Goal: Transaction & Acquisition: Purchase product/service

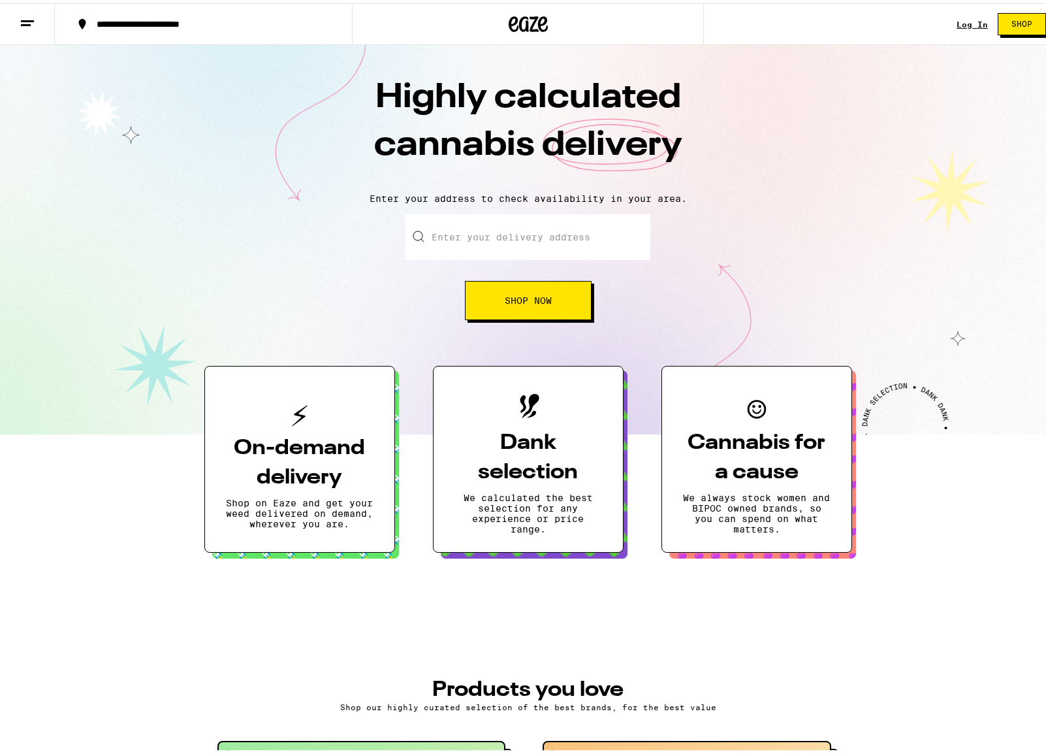
click at [959, 24] on link "Log In" at bounding box center [972, 21] width 31 height 8
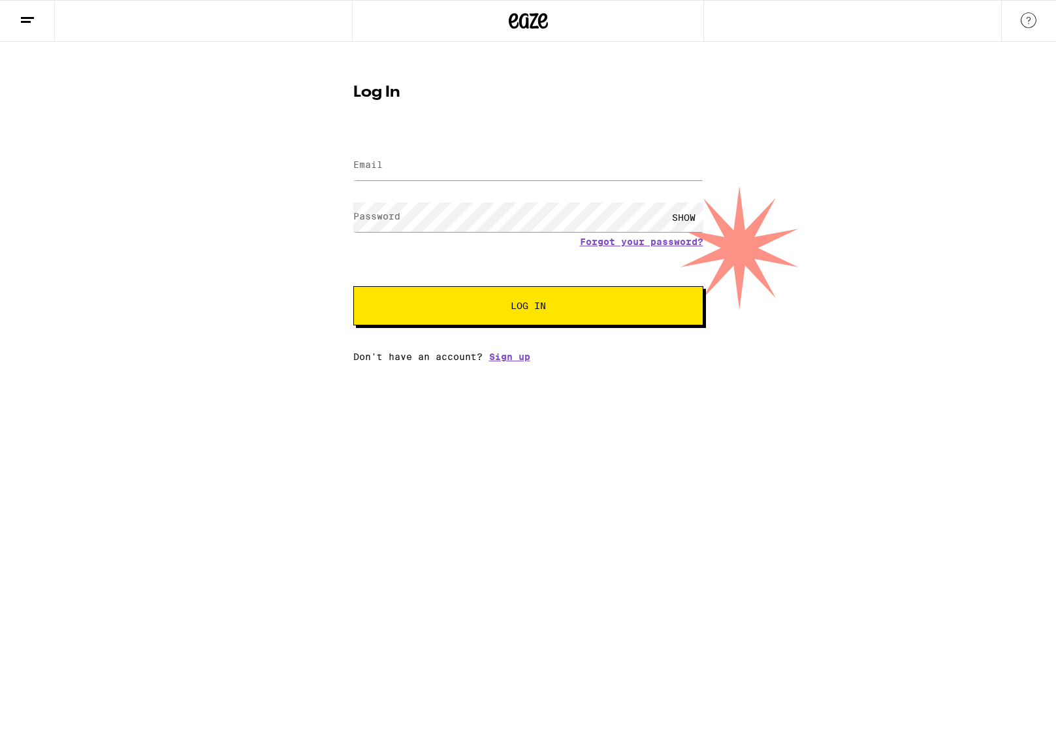
click at [378, 168] on label "Email" at bounding box center [367, 164] width 29 height 10
click at [398, 165] on input "Email" at bounding box center [528, 165] width 350 height 29
type input "[EMAIL_ADDRESS][DOMAIN_NAME]"
click at [494, 304] on span "Log In" at bounding box center [528, 305] width 244 height 9
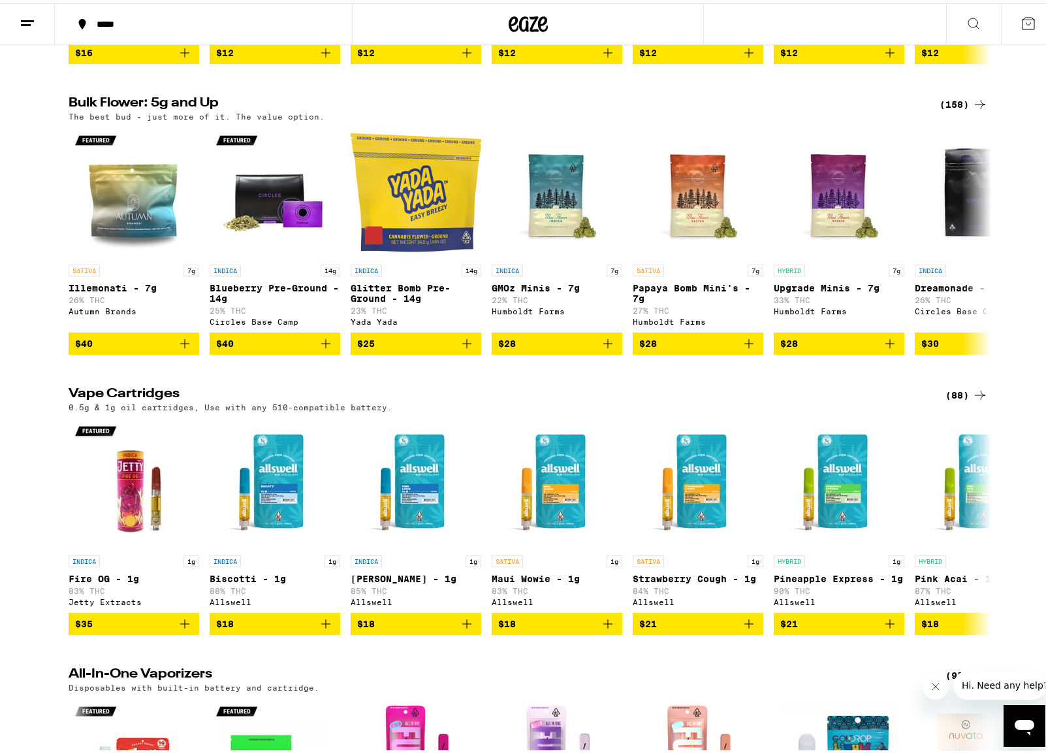
scroll to position [1959, 0]
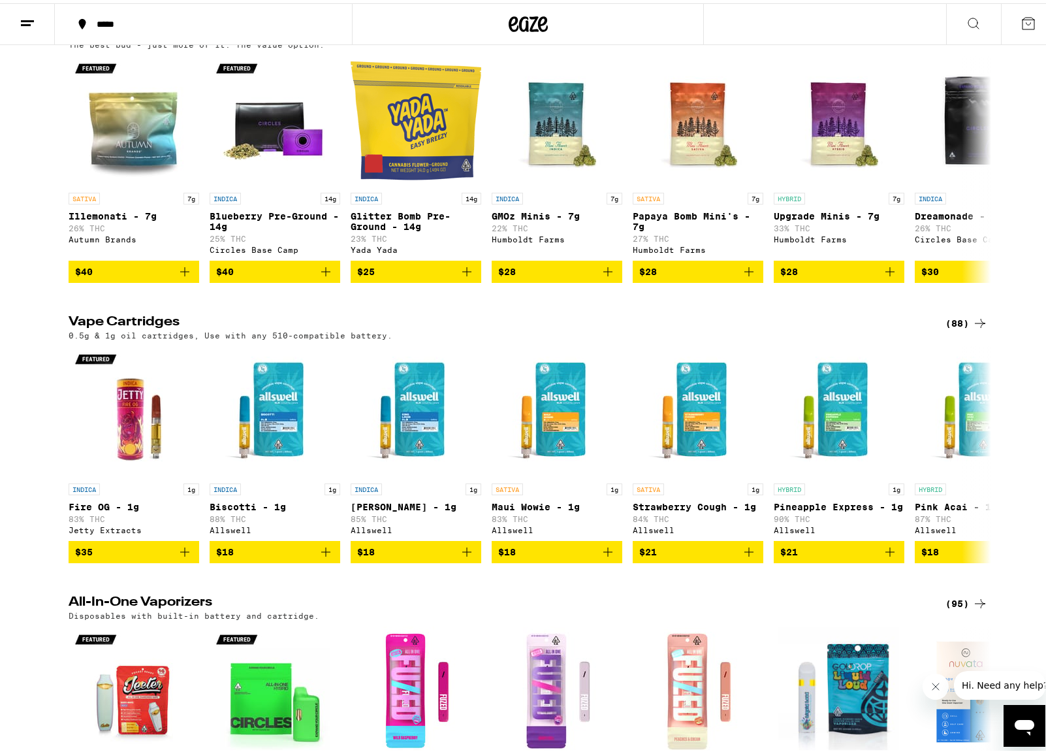
click at [954, 37] on div "(158)" at bounding box center [964, 30] width 48 height 16
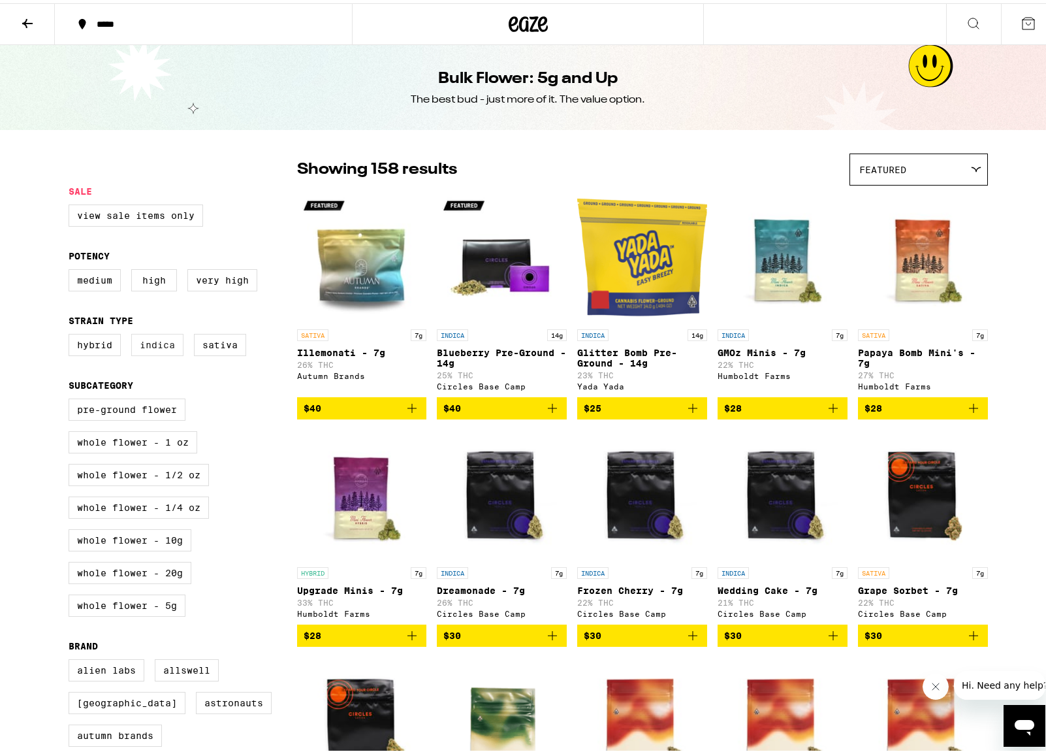
click at [164, 347] on label "Indica" at bounding box center [157, 341] width 52 height 22
click at [72, 333] on input "Indica" at bounding box center [71, 332] width 1 height 1
checkbox input "true"
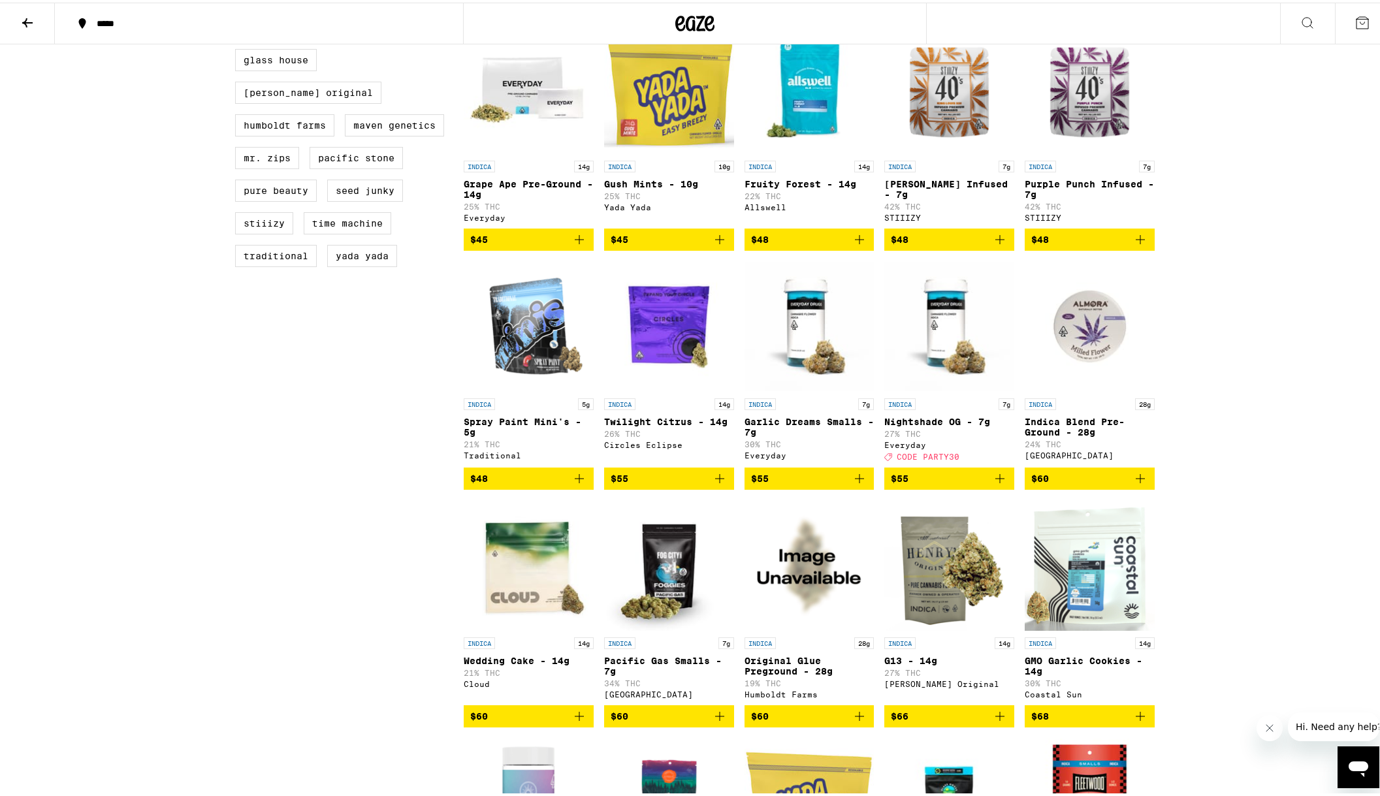
scroll to position [743, 0]
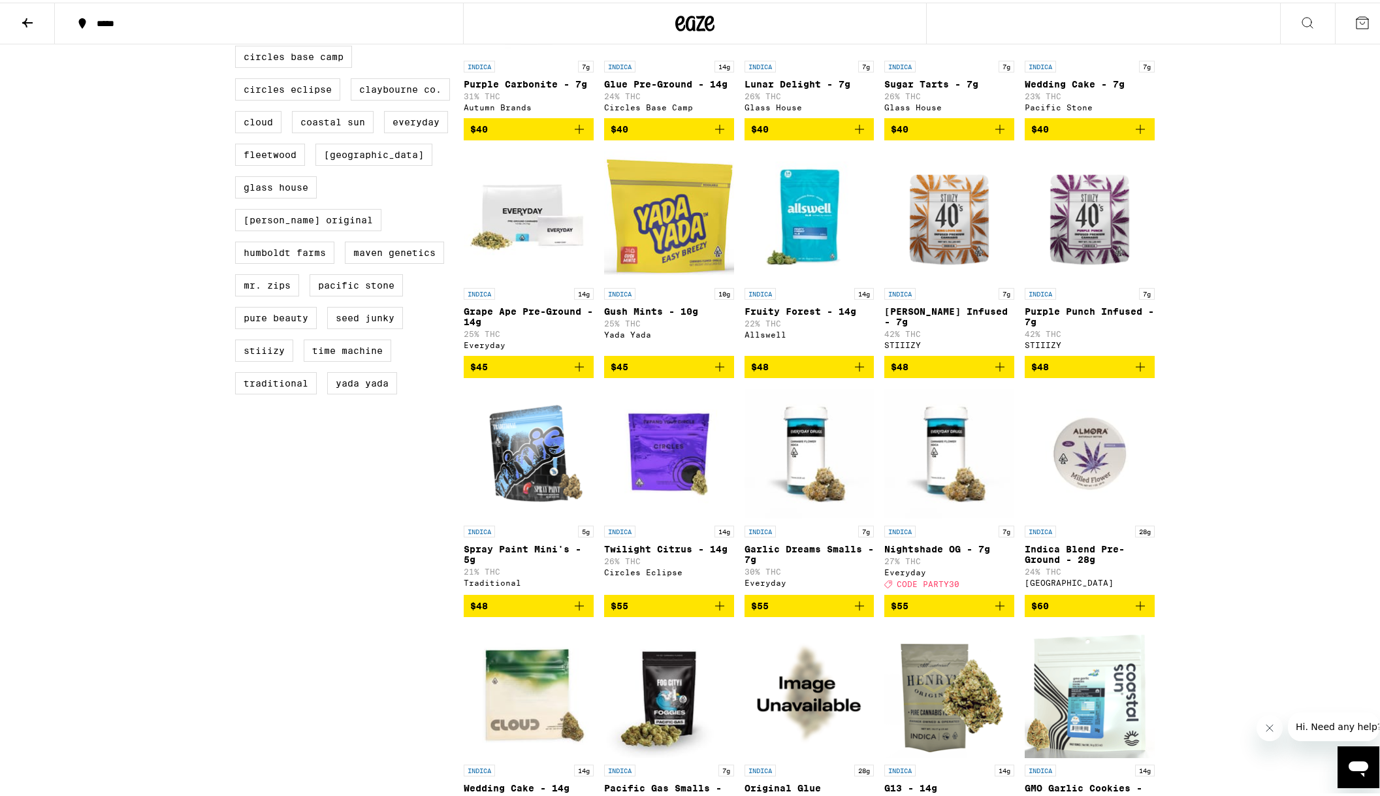
click at [1046, 372] on icon "Add to bag" at bounding box center [1140, 365] width 16 height 16
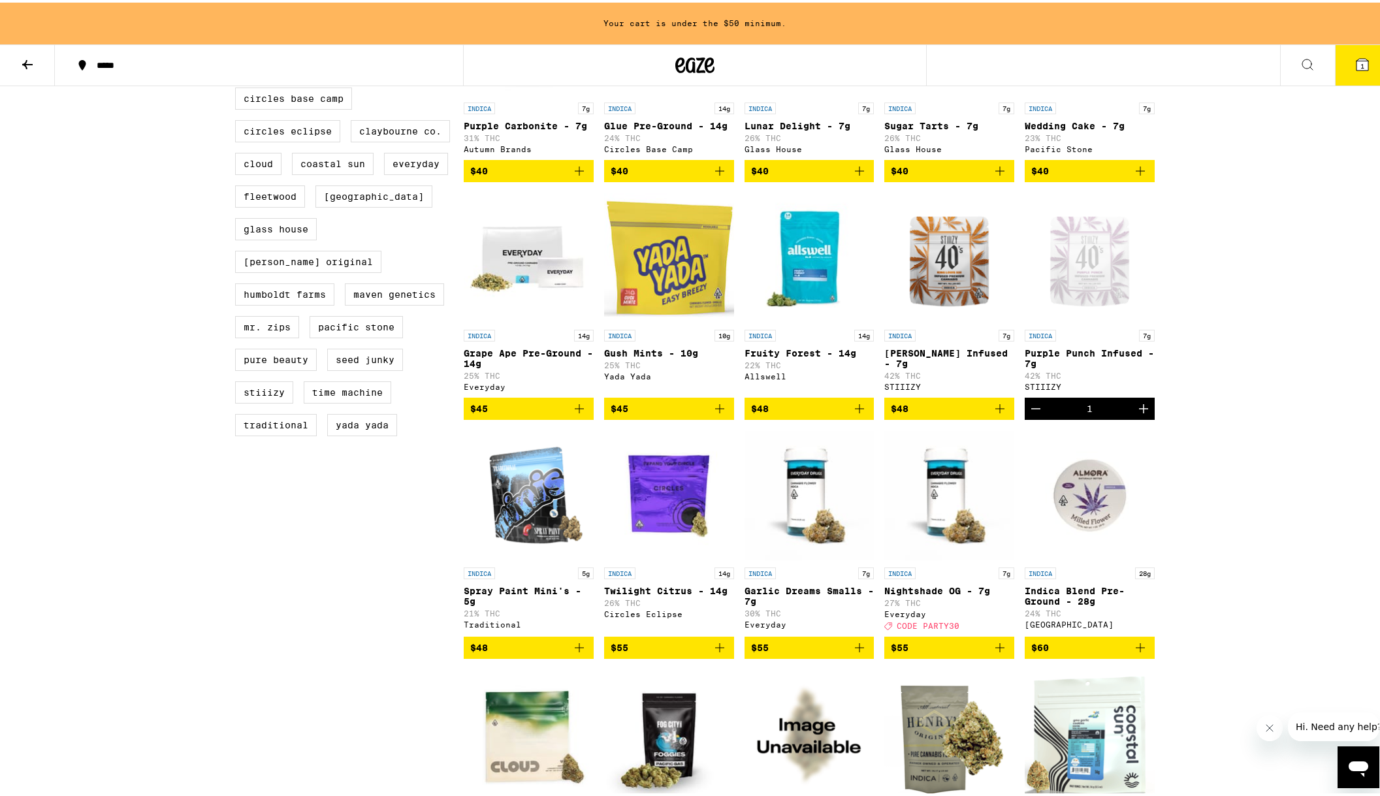
scroll to position [785, 0]
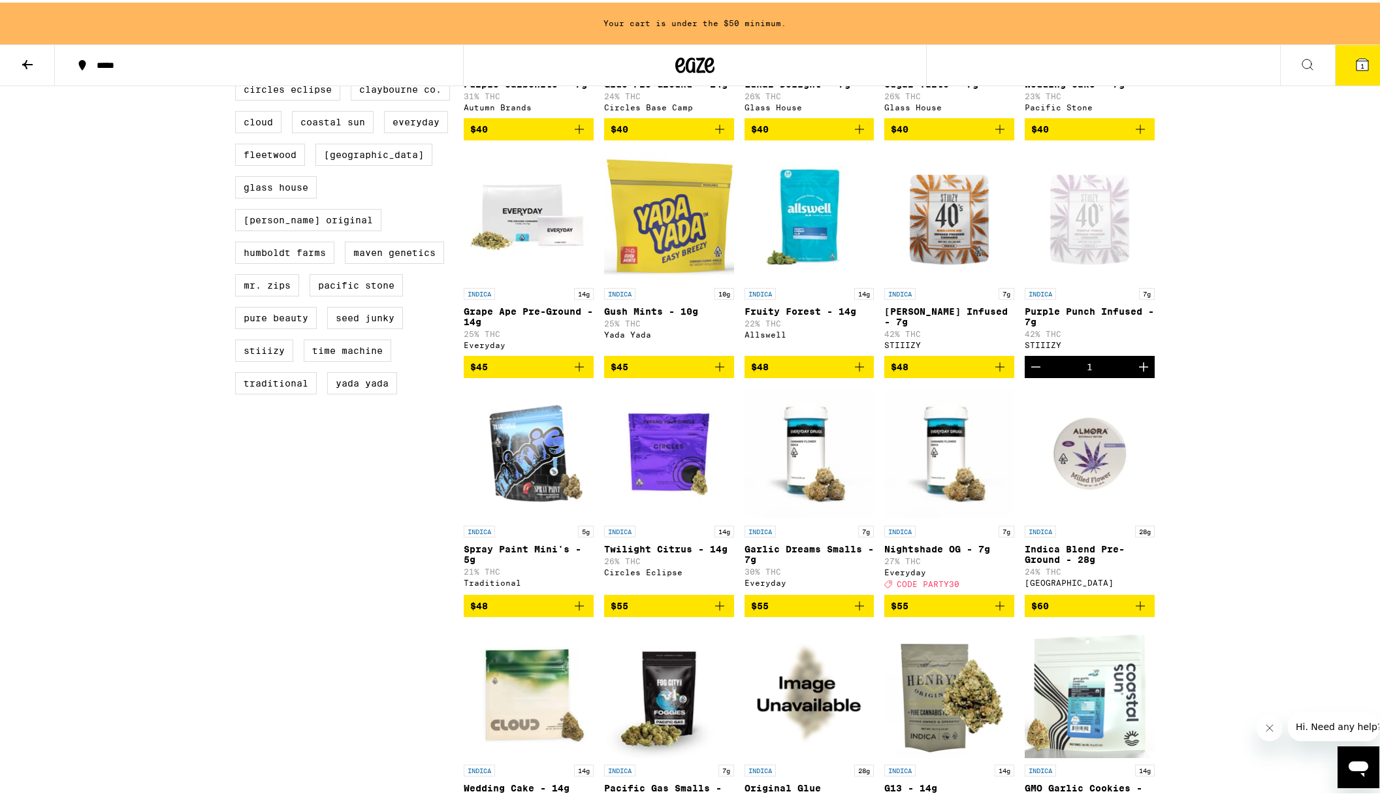
click at [995, 369] on icon "Add to bag" at bounding box center [999, 364] width 9 height 9
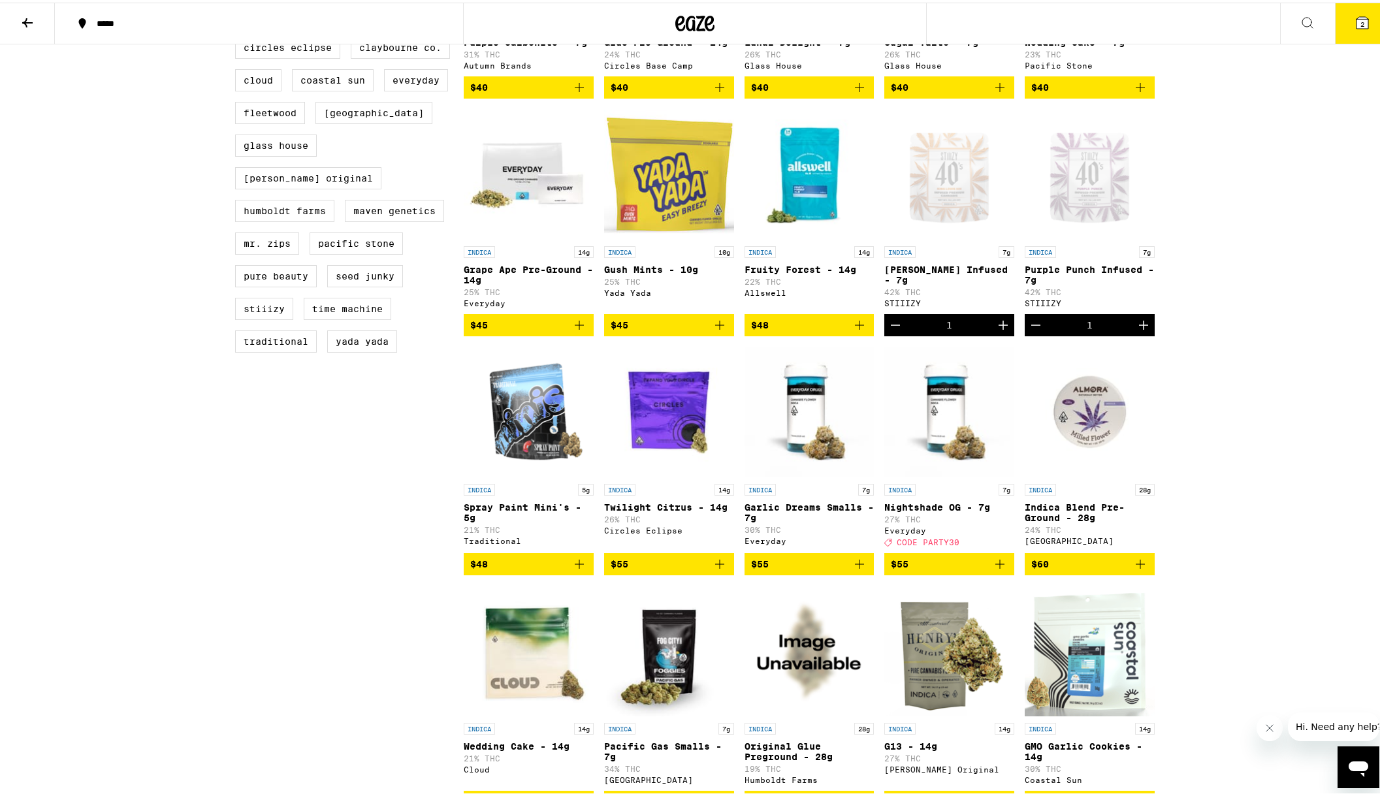
scroll to position [743, 0]
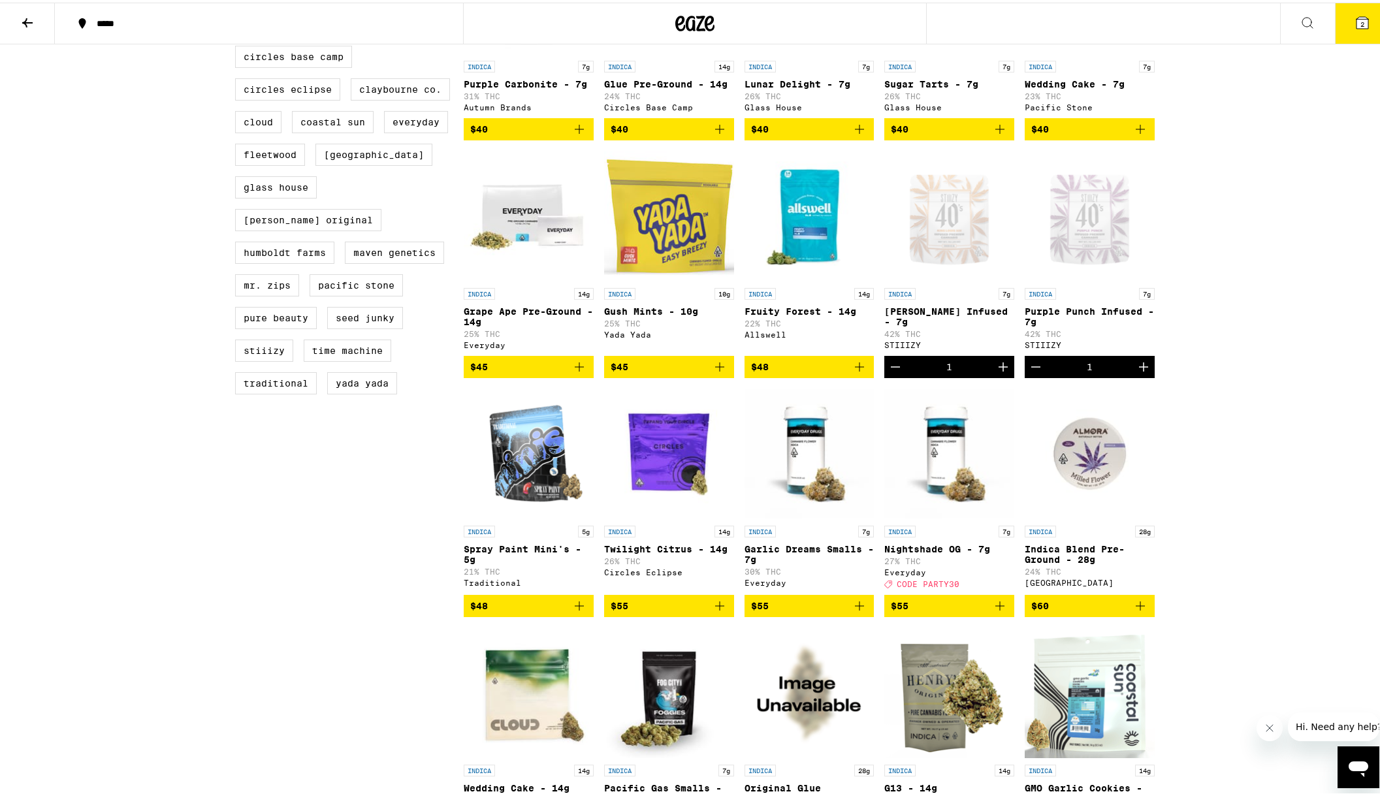
click at [809, 496] on img "Open page for Garlic Dreams Smalls - 7g from Everyday" at bounding box center [810, 451] width 130 height 131
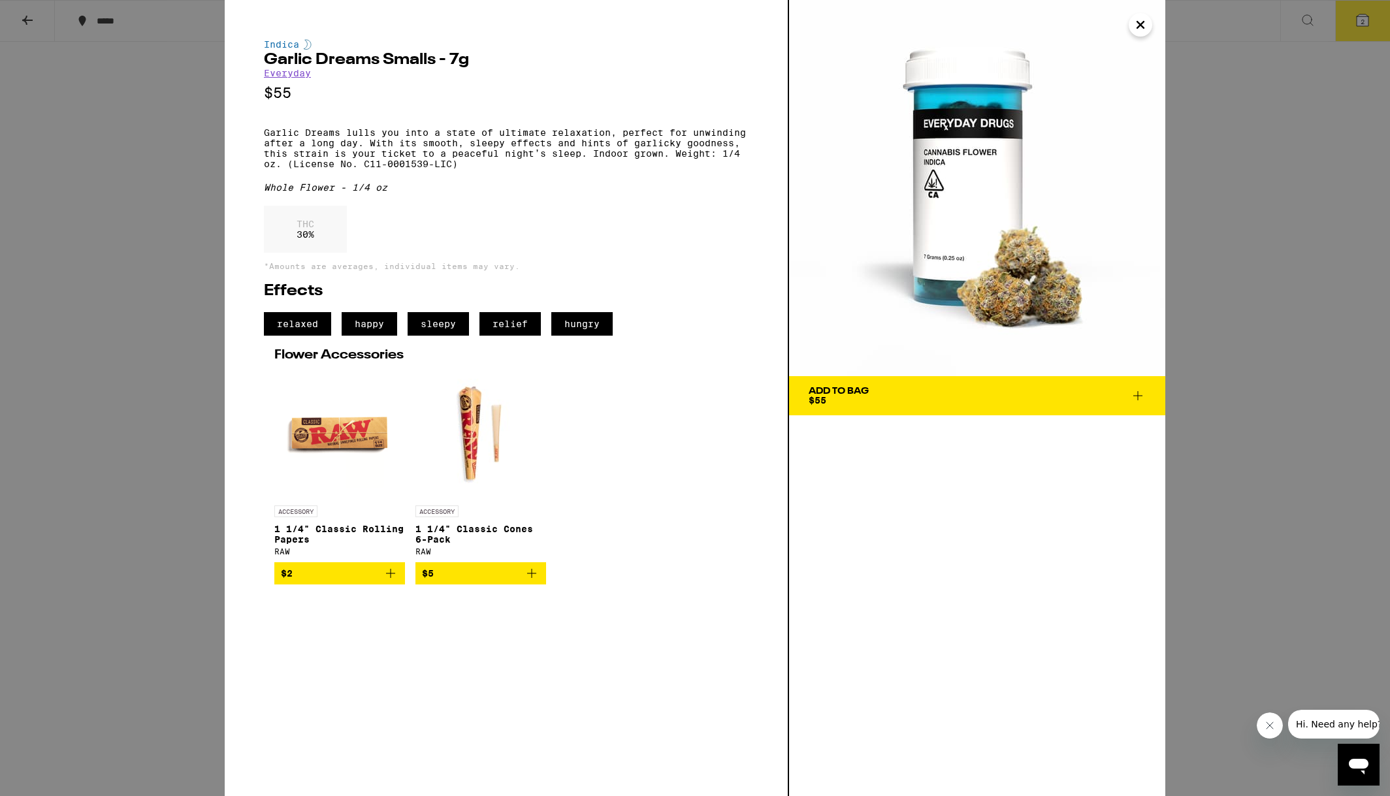
click at [1046, 23] on icon "Close" at bounding box center [1140, 25] width 16 height 20
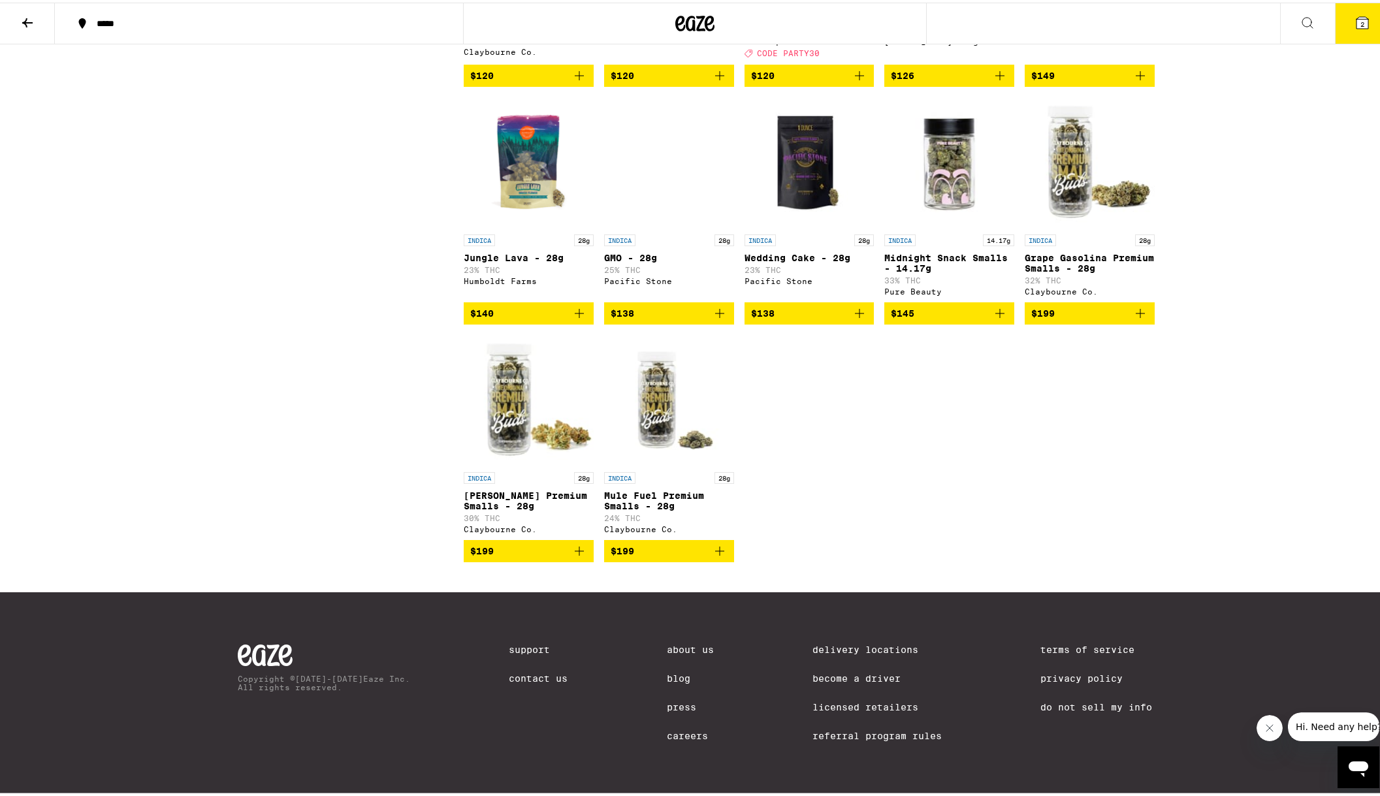
scroll to position [2245, 0]
click at [1046, 319] on icon "Add to bag" at bounding box center [1140, 311] width 16 height 16
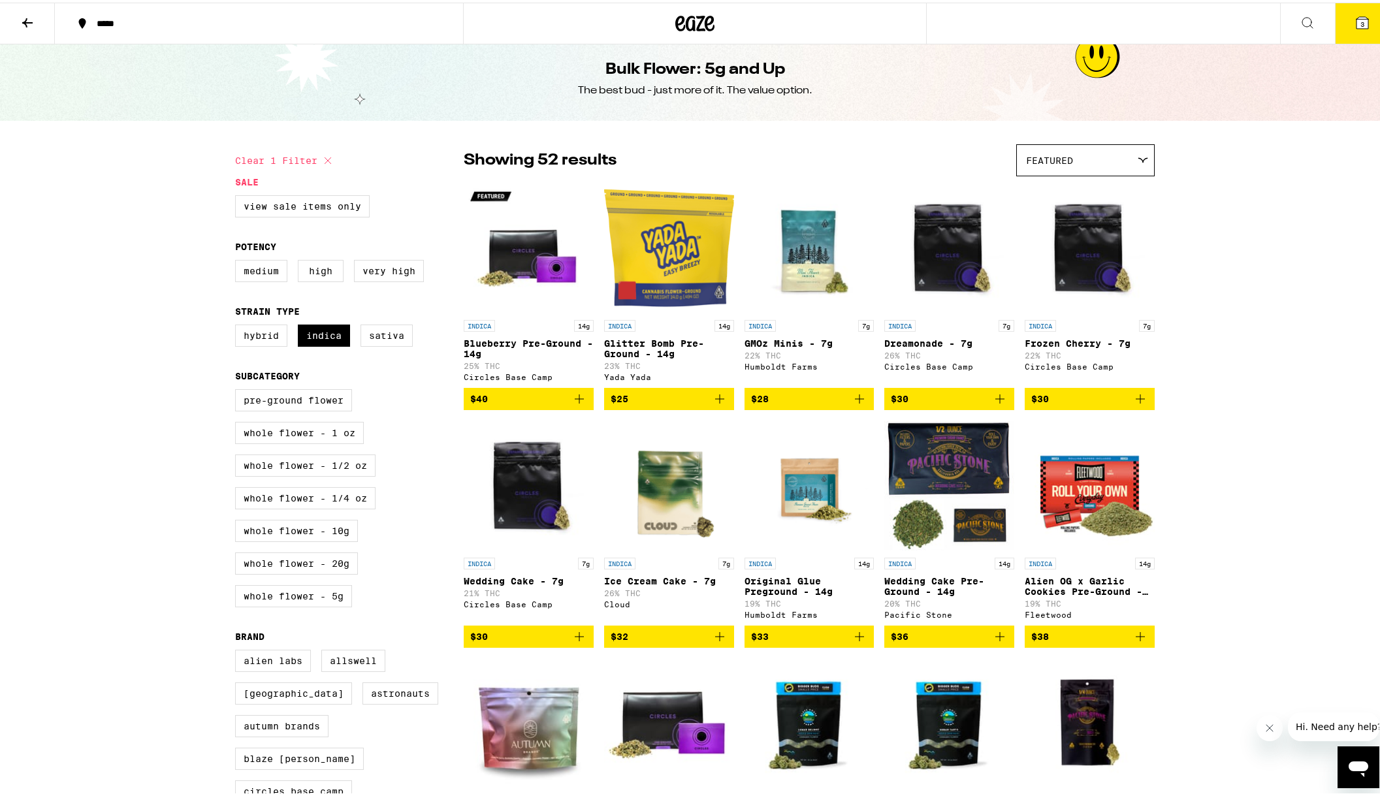
scroll to position [0, 0]
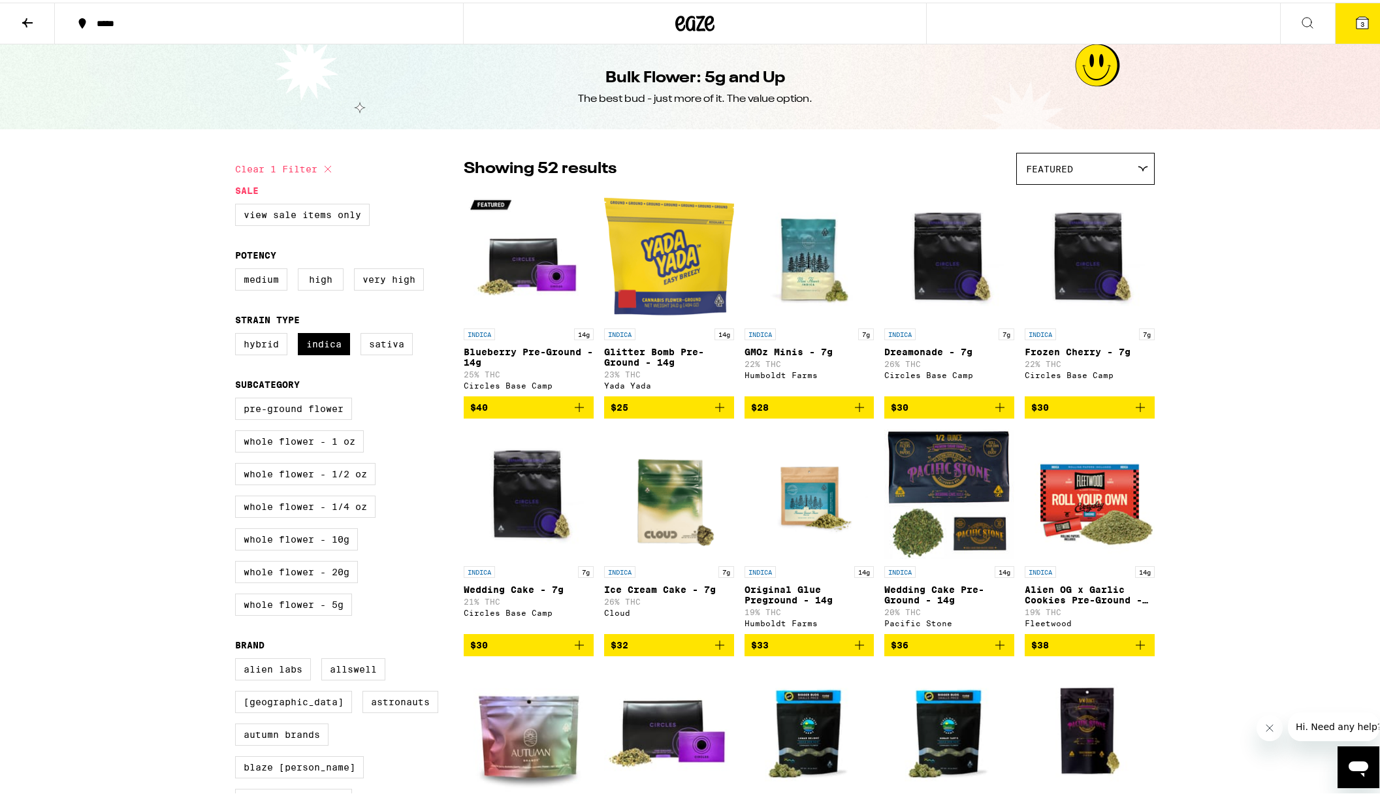
click at [1046, 33] on button "3" at bounding box center [1362, 21] width 55 height 40
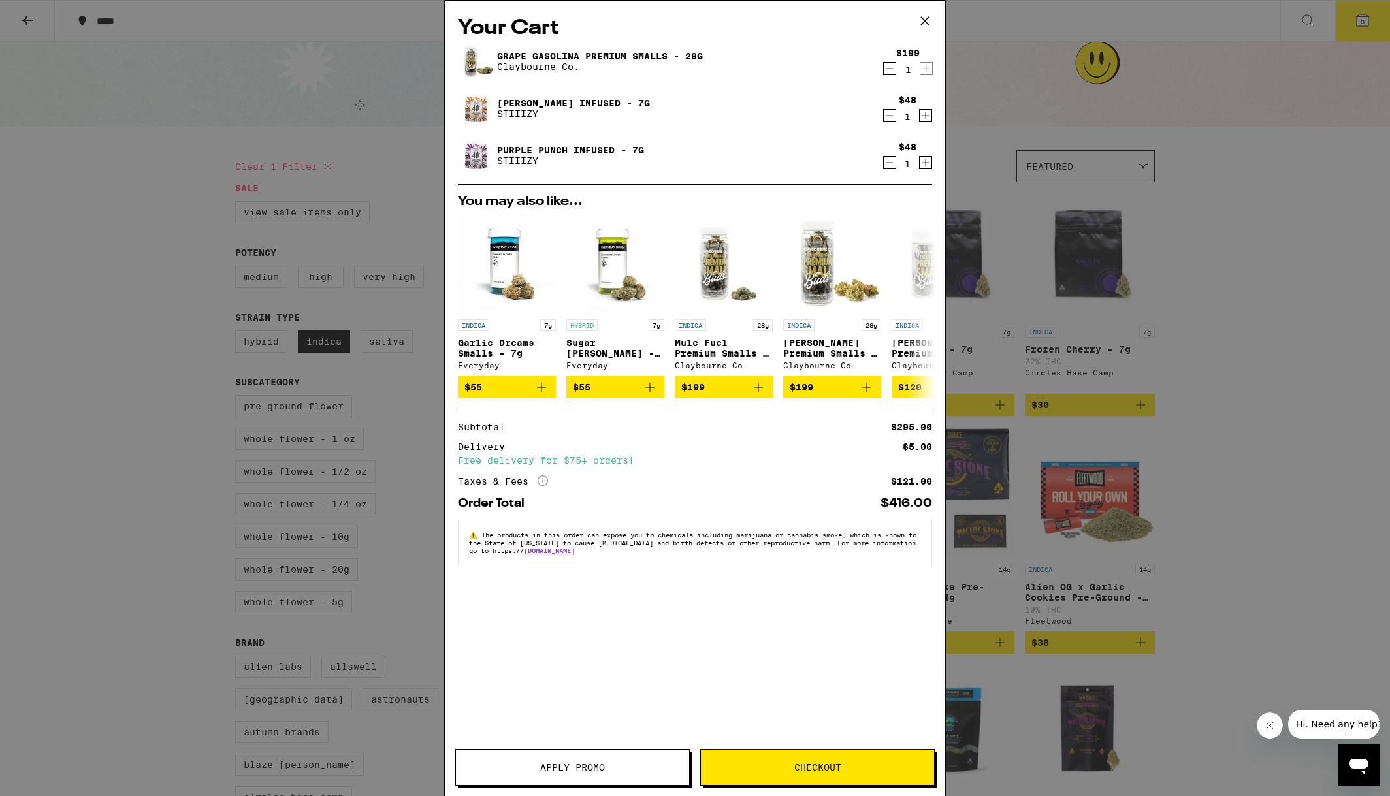
click at [888, 119] on icon "Decrement" at bounding box center [890, 116] width 12 height 16
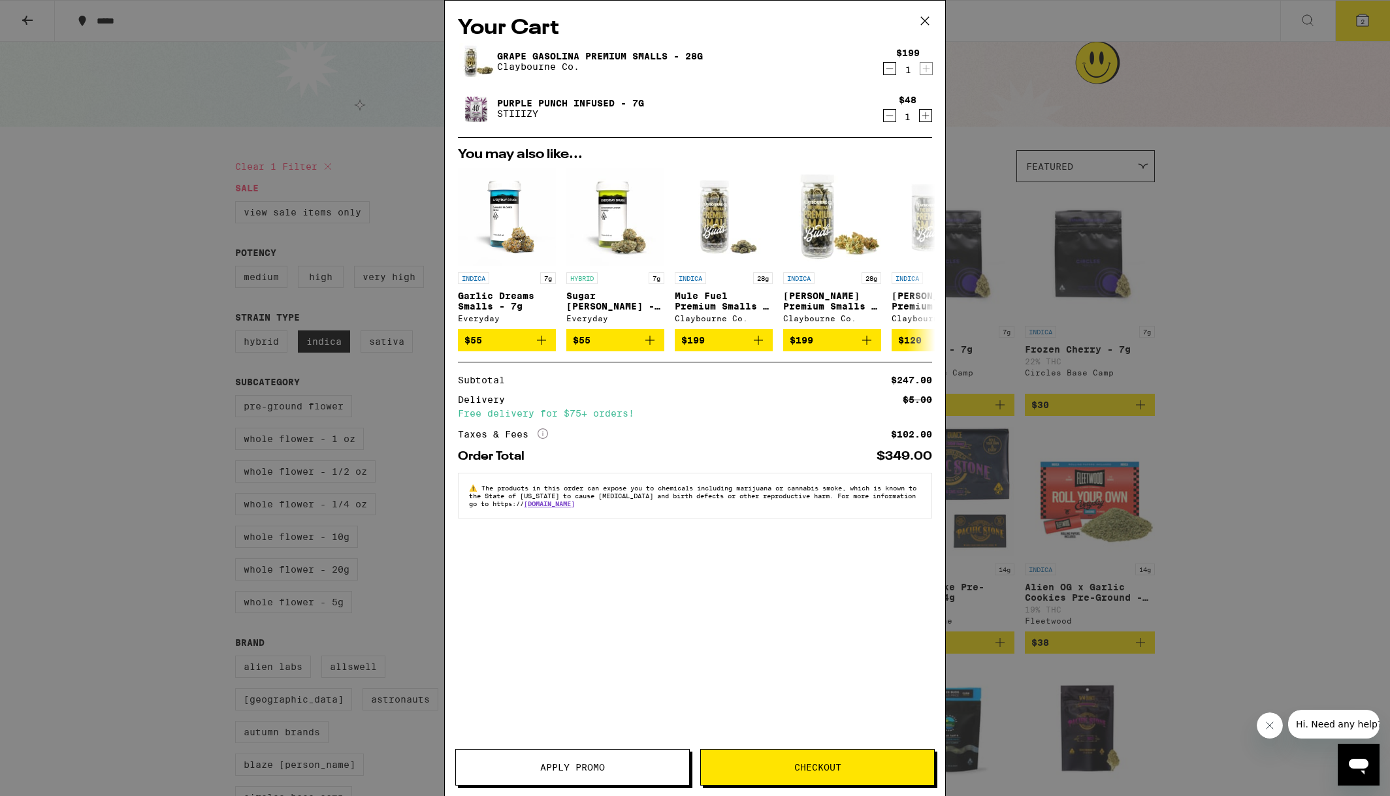
click at [888, 119] on icon "Decrement" at bounding box center [890, 116] width 12 height 16
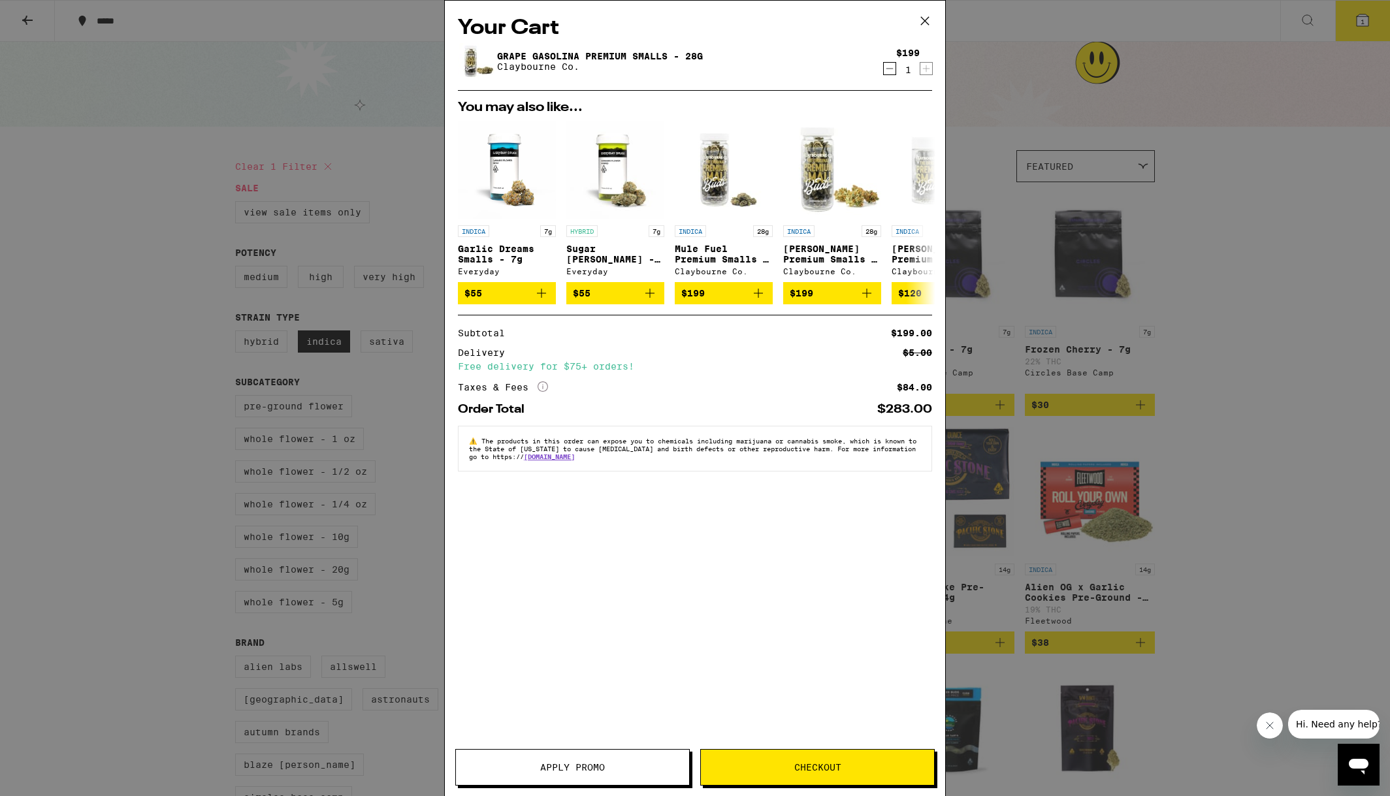
click at [929, 22] on icon at bounding box center [925, 21] width 20 height 20
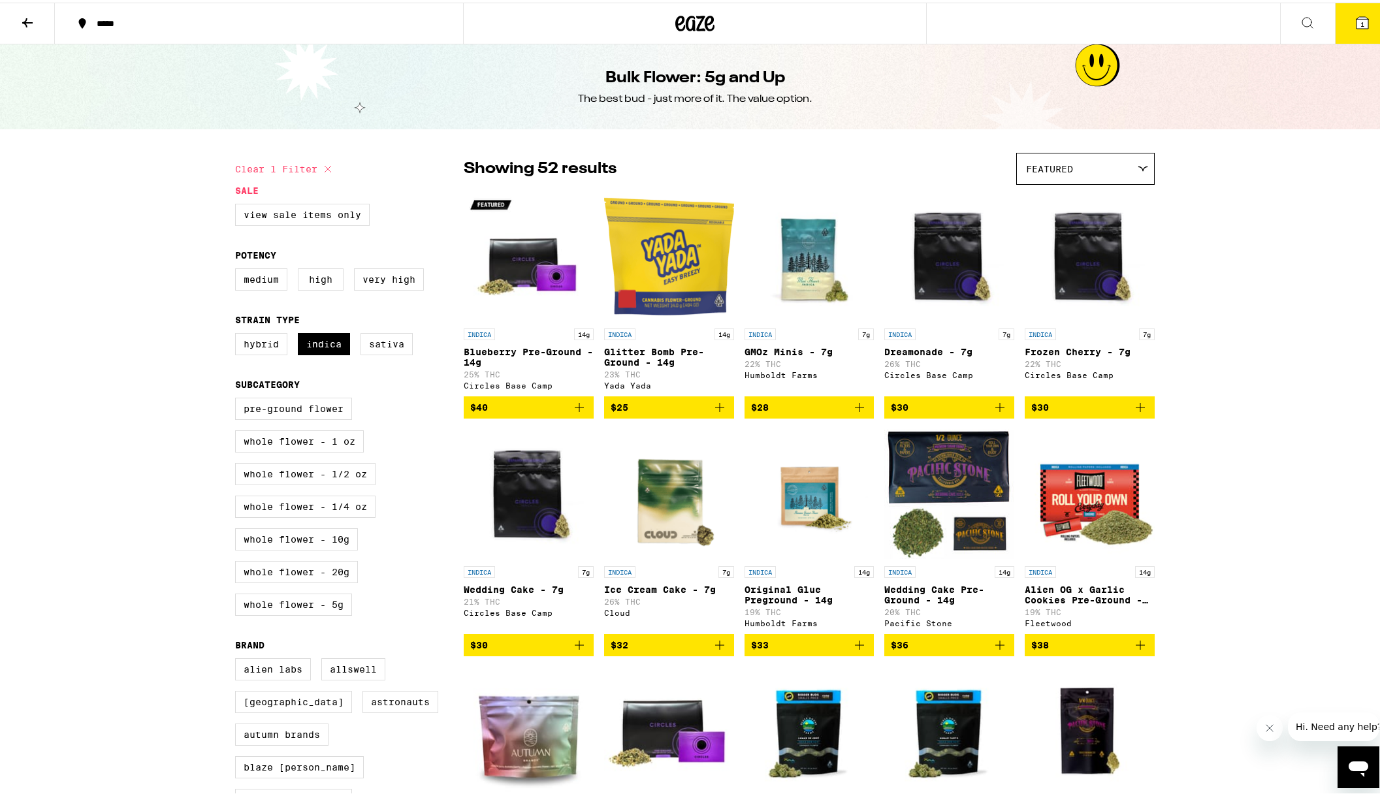
click at [32, 22] on icon at bounding box center [28, 20] width 16 height 16
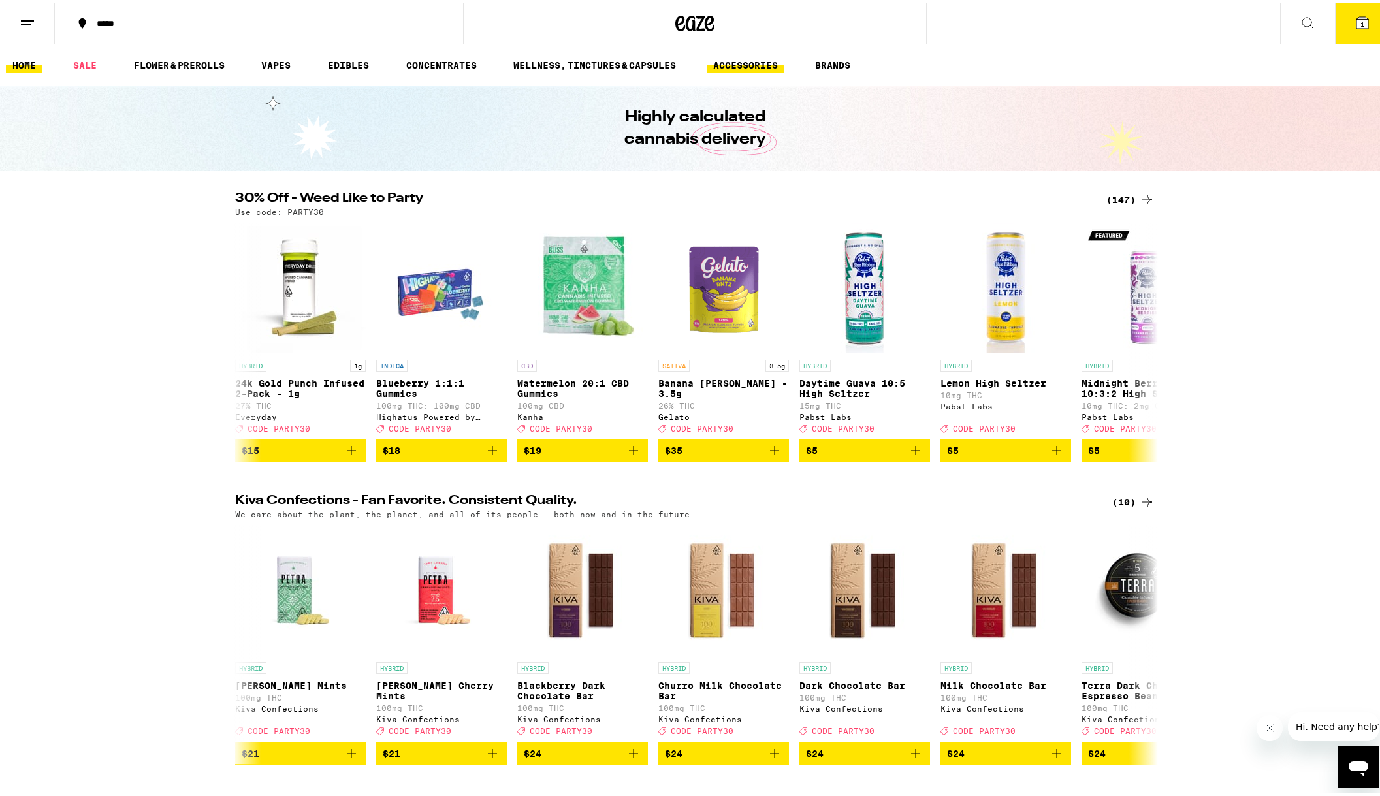
click at [748, 58] on link "ACCESSORIES" at bounding box center [746, 63] width 78 height 16
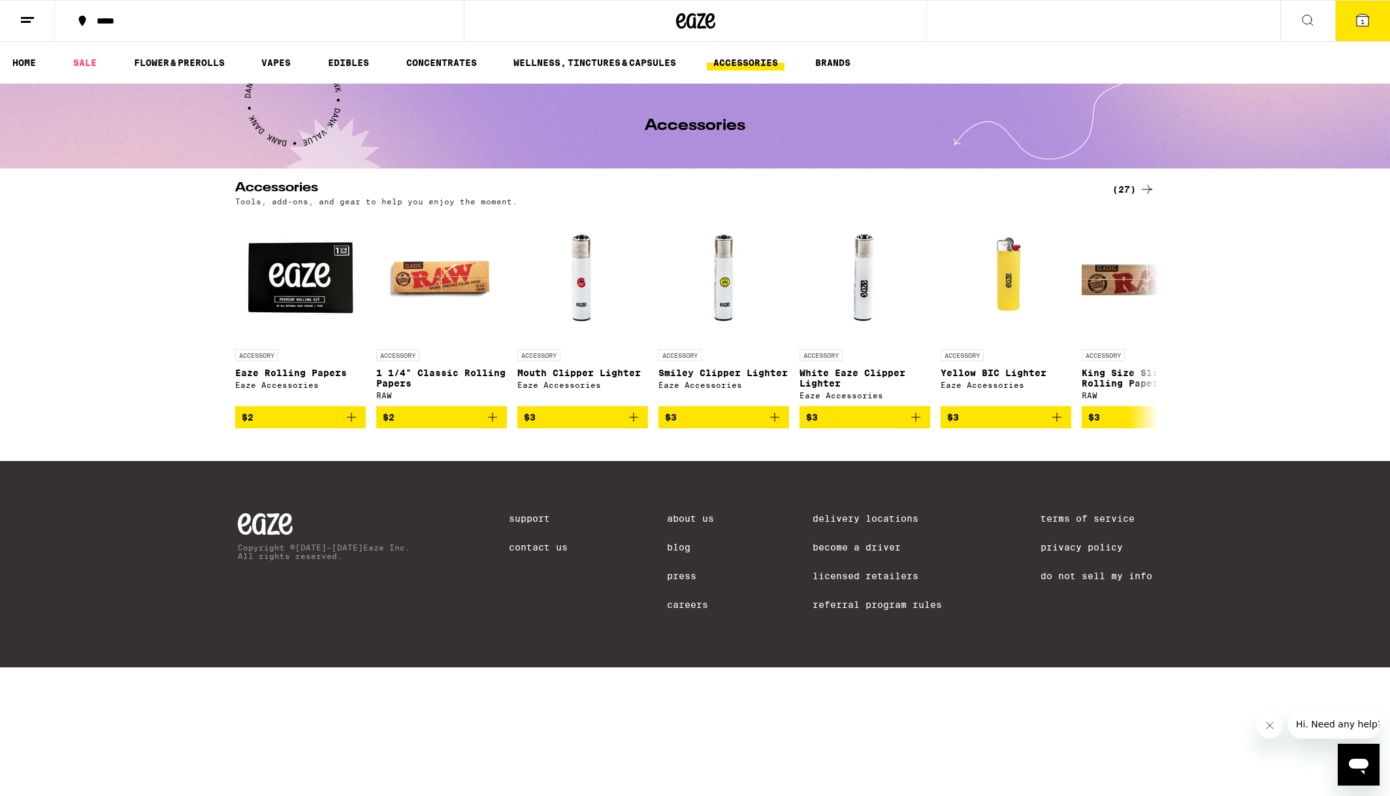
click at [1046, 185] on div "(27)" at bounding box center [1133, 190] width 42 height 16
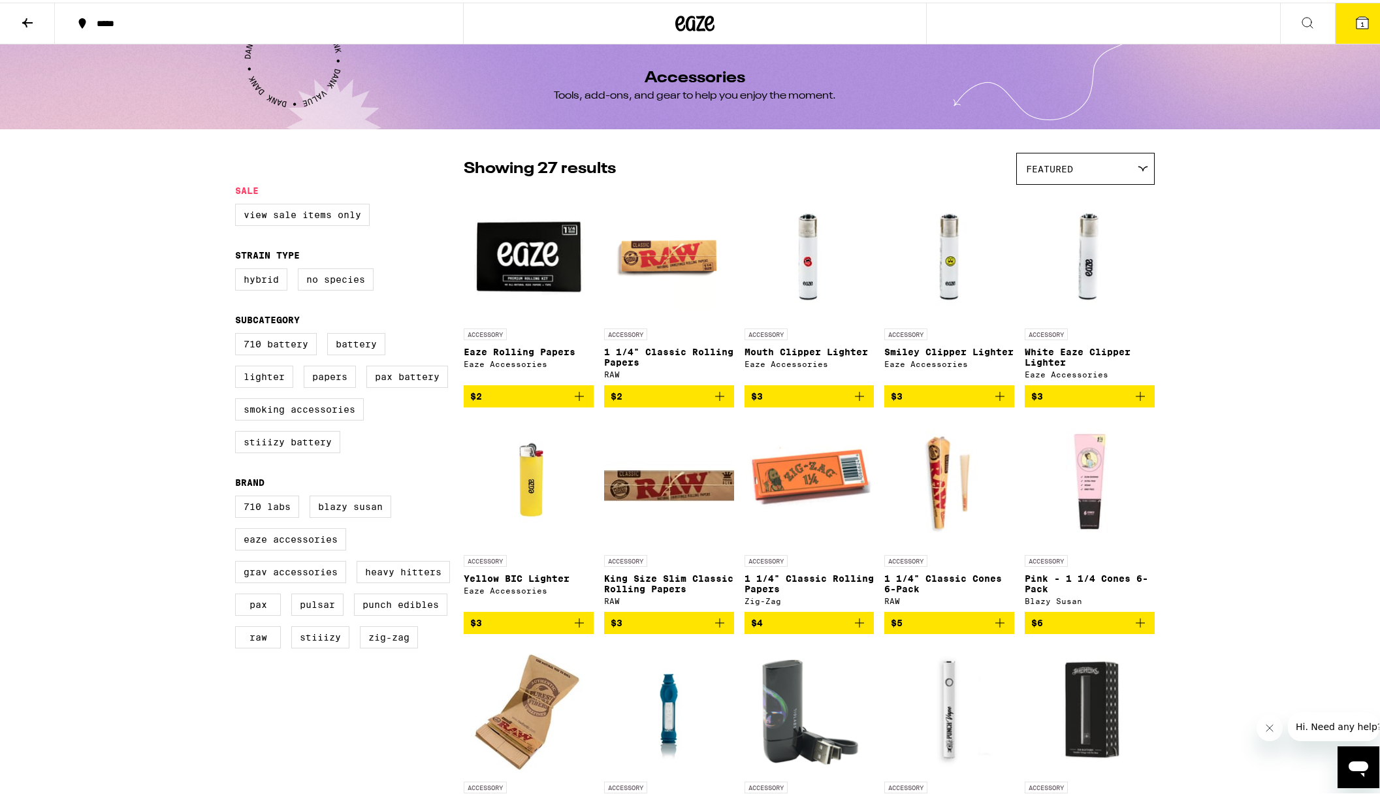
click at [852, 400] on icon "Add to bag" at bounding box center [860, 394] width 16 height 16
click at [995, 401] on icon "Add to bag" at bounding box center [1000, 394] width 16 height 16
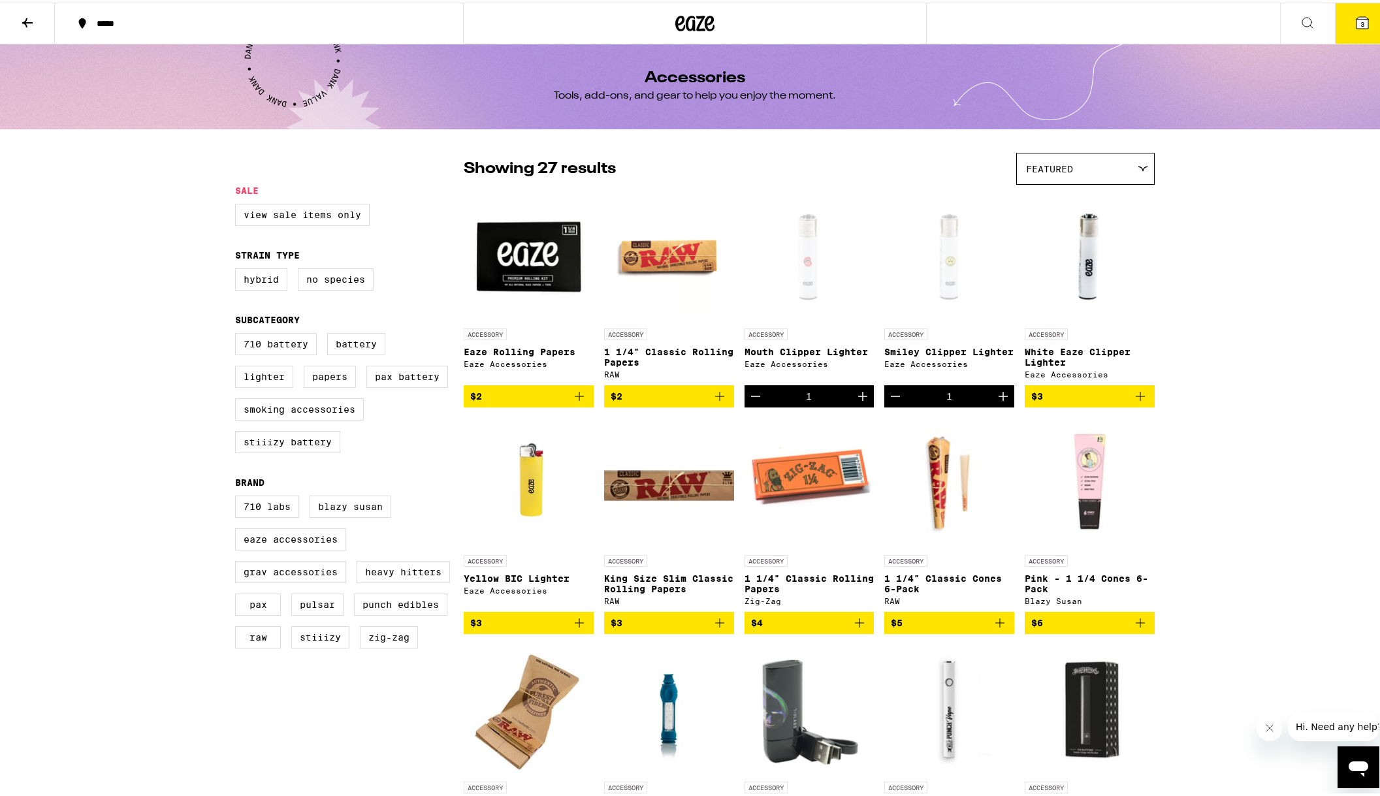
click at [1046, 400] on icon "Add to bag" at bounding box center [1140, 394] width 16 height 16
click at [1046, 21] on span "4" at bounding box center [1362, 22] width 4 height 8
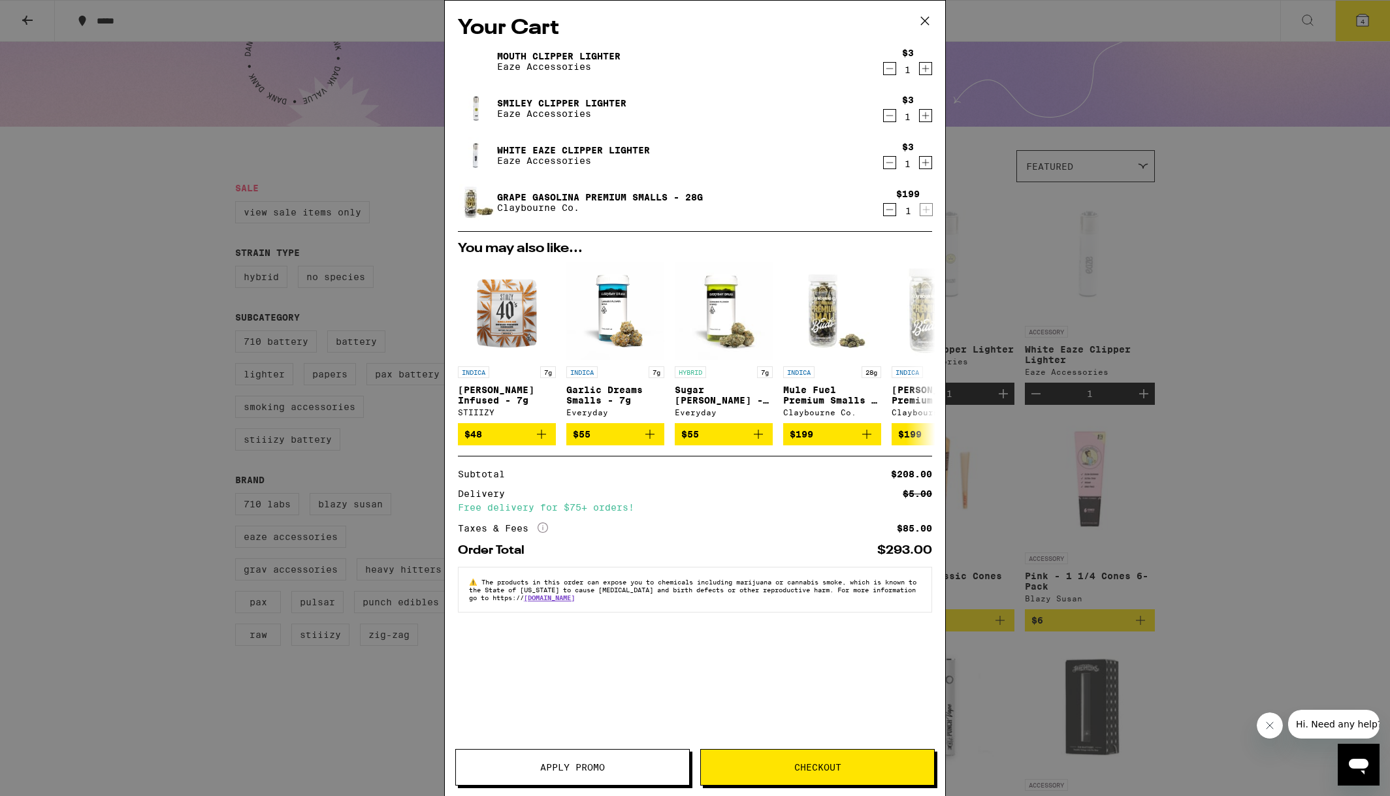
click at [803, 753] on button "Checkout" at bounding box center [817, 767] width 234 height 37
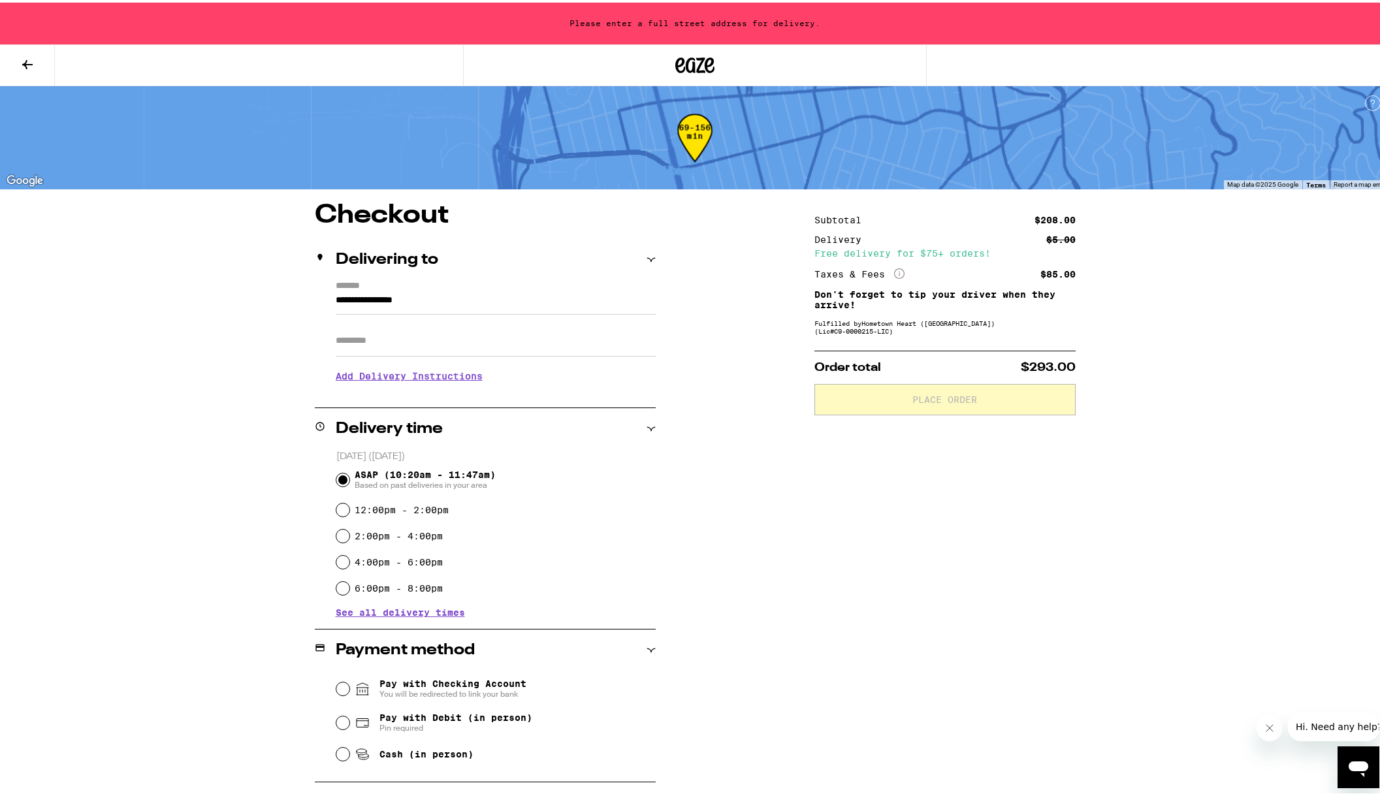
drag, startPoint x: 453, startPoint y: 295, endPoint x: 207, endPoint y: 298, distance: 245.6
click at [207, 298] on div "**********" at bounding box center [695, 505] width 1390 height 1010
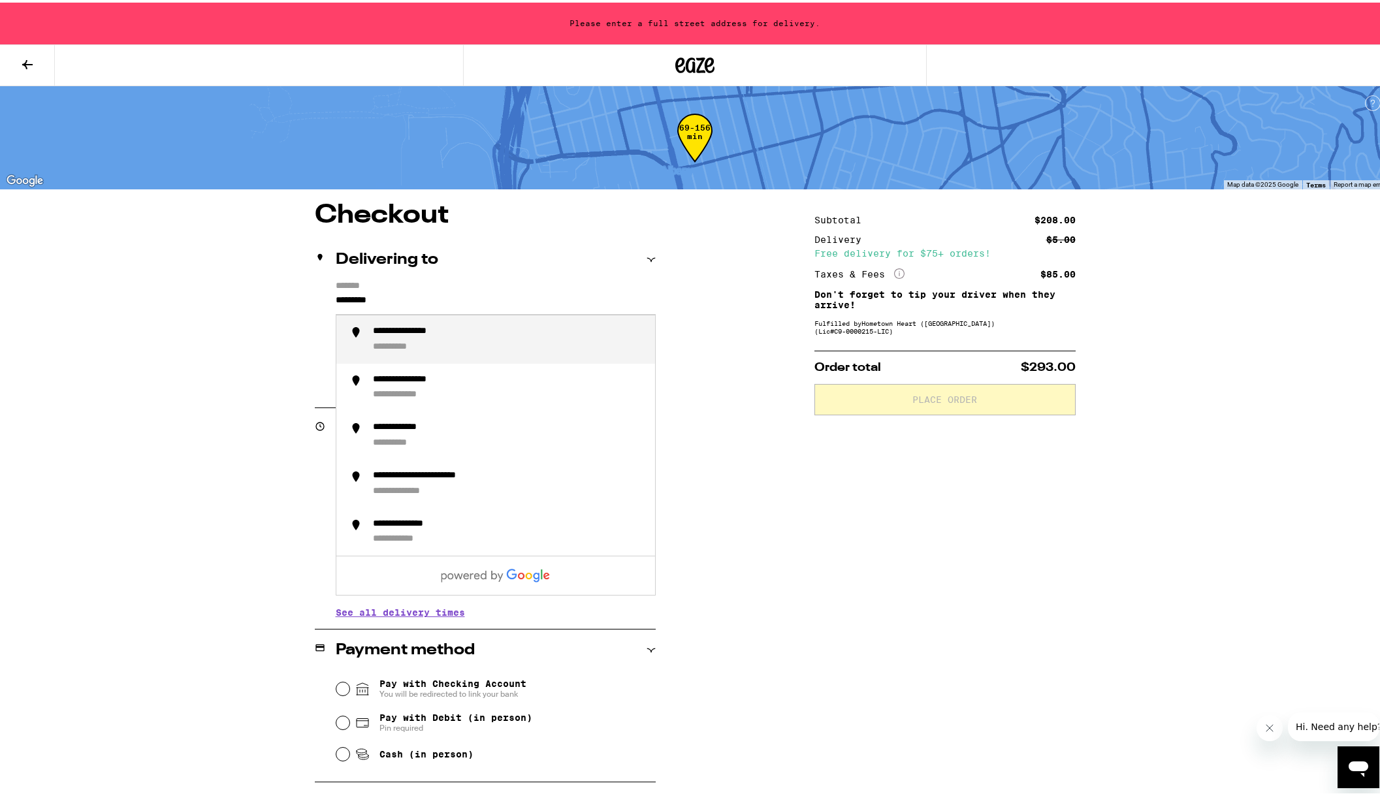
click at [490, 345] on div "**********" at bounding box center [509, 336] width 272 height 27
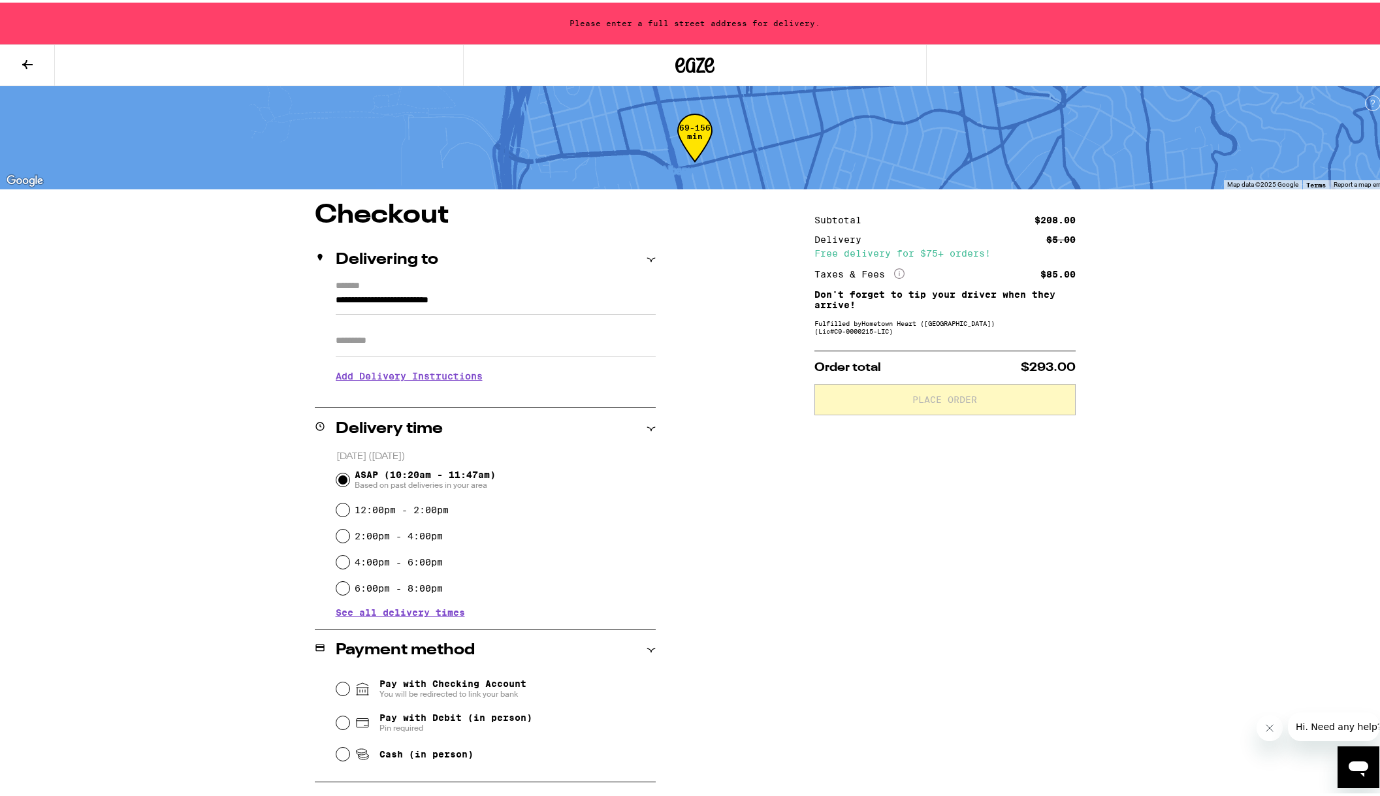
type input "**********"
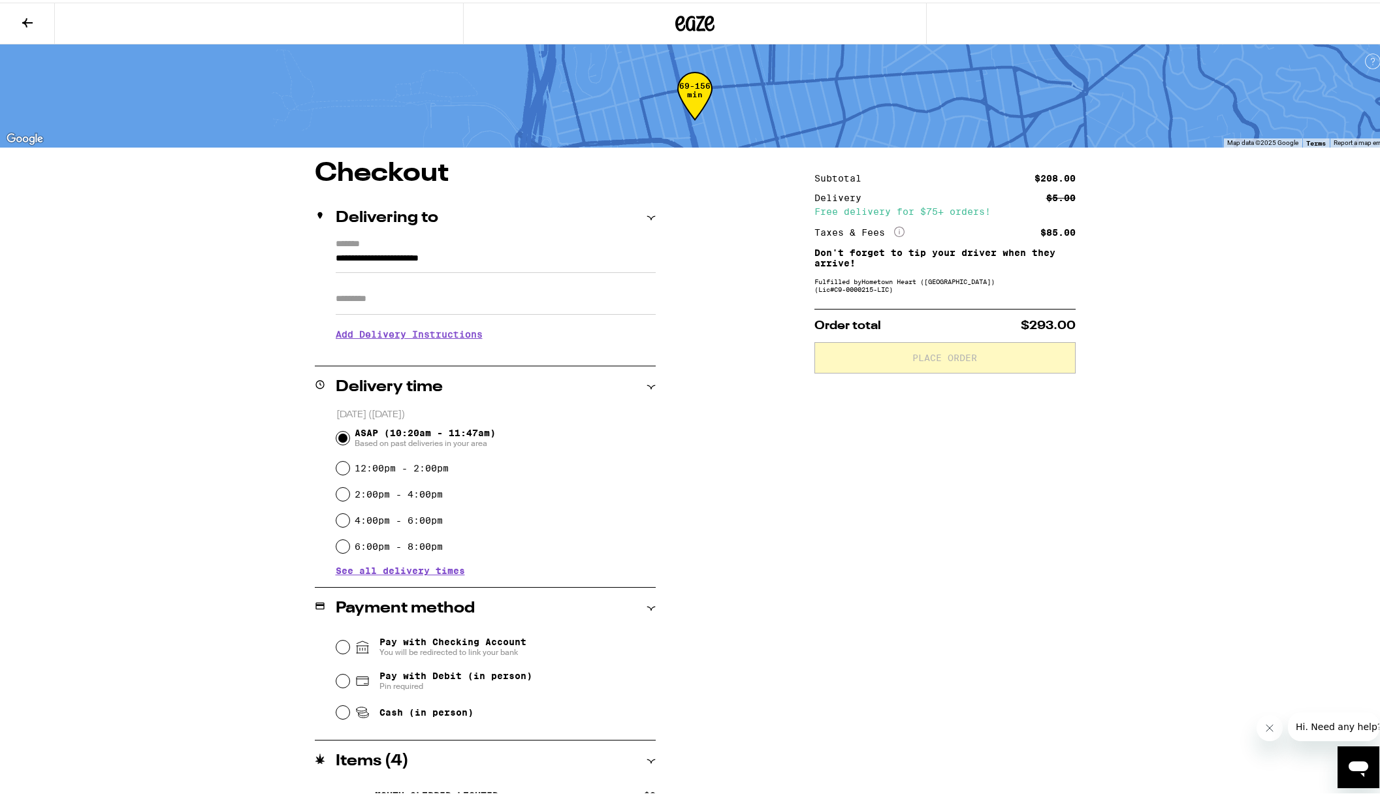
click at [419, 307] on input "Apt/Suite" at bounding box center [496, 296] width 320 height 31
type input "*****"
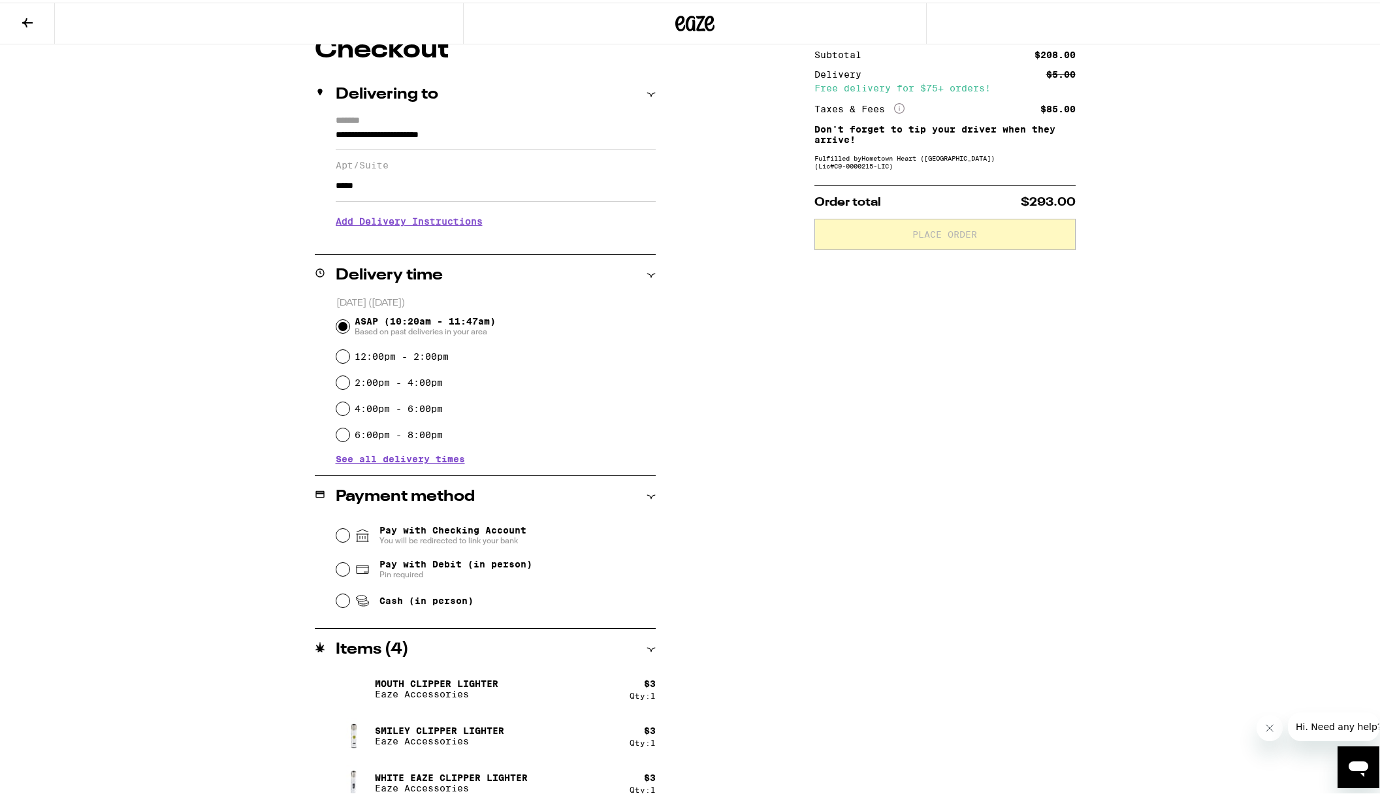
scroll to position [131, 0]
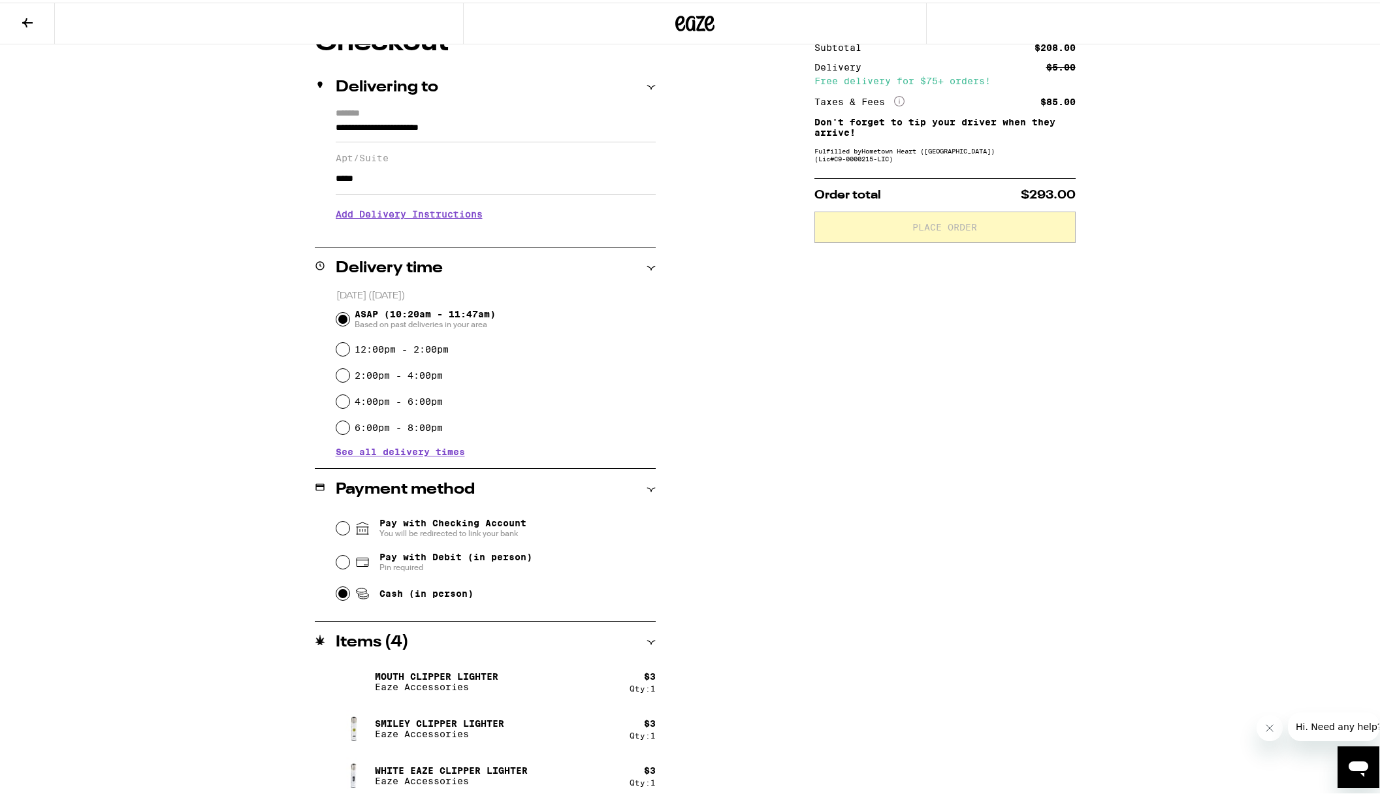
click at [342, 595] on input "Cash (in person)" at bounding box center [342, 591] width 13 height 13
radio input "true"
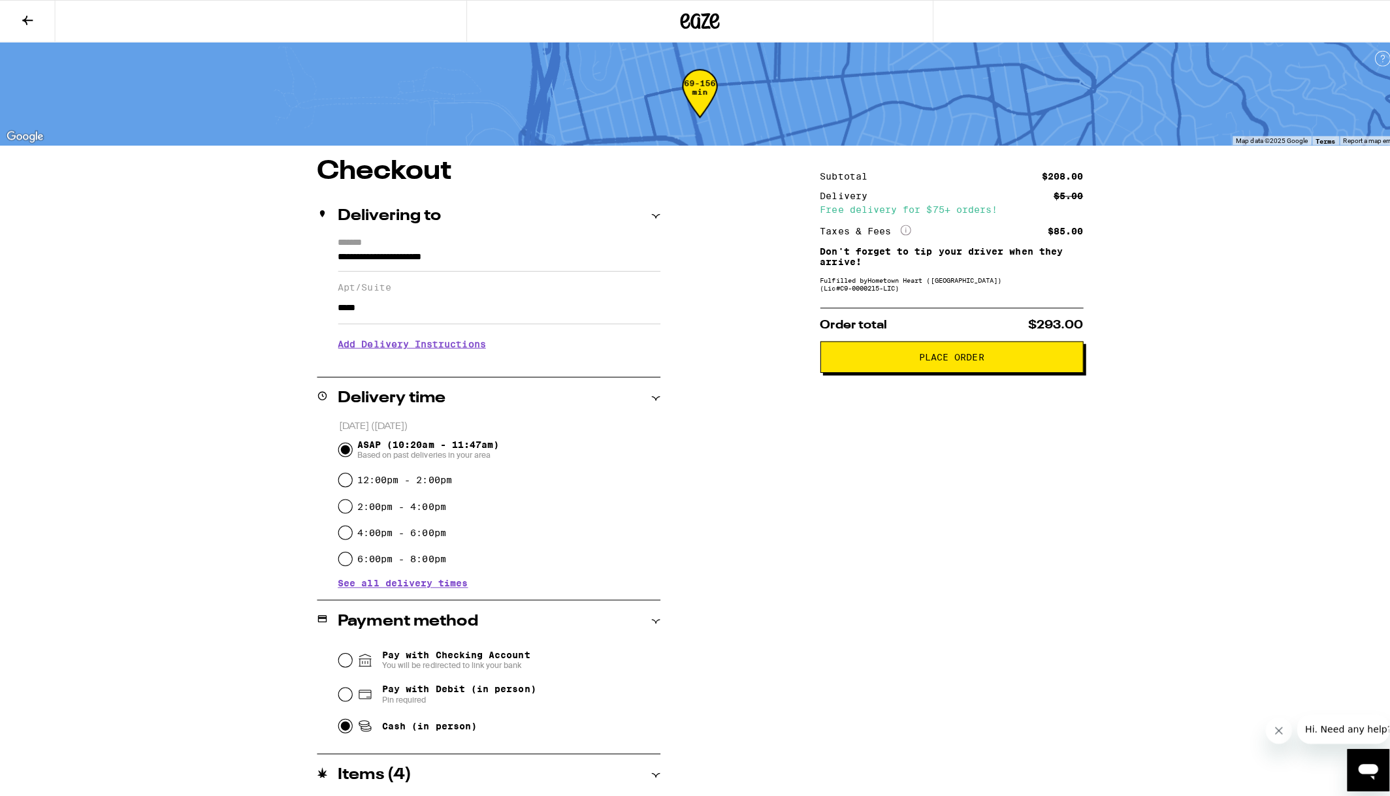
scroll to position [0, 0]
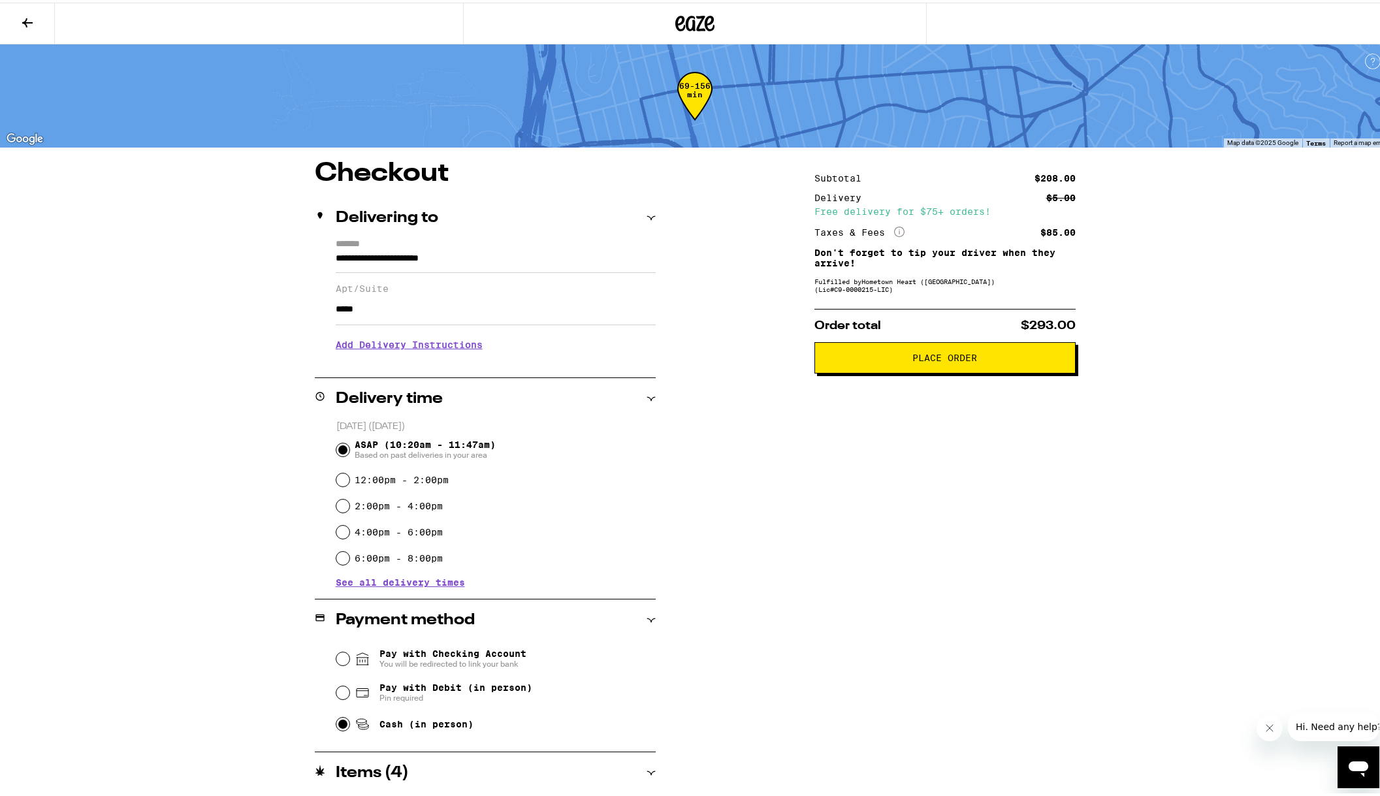
click at [957, 360] on span "Place Order" at bounding box center [944, 355] width 65 height 9
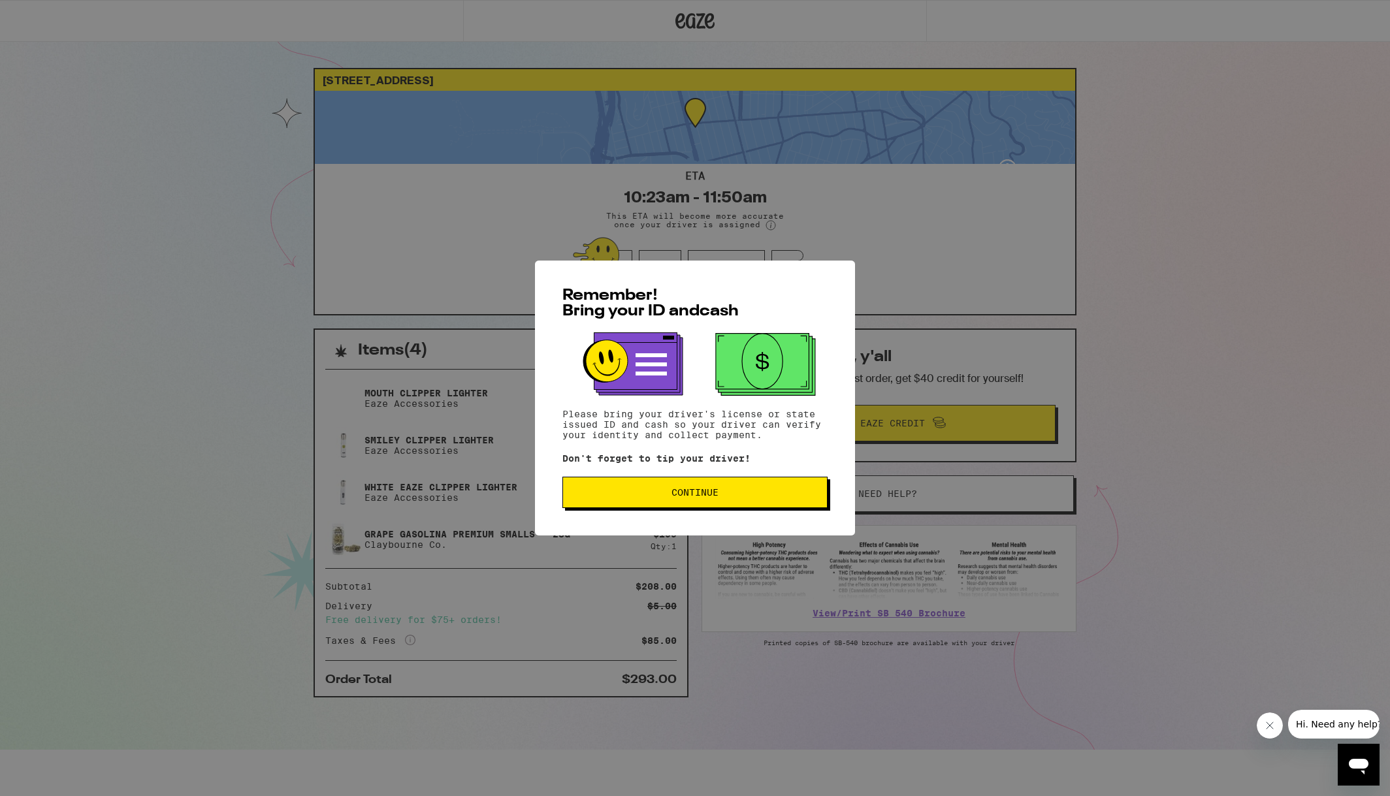
click at [660, 497] on span "Continue" at bounding box center [694, 492] width 243 height 9
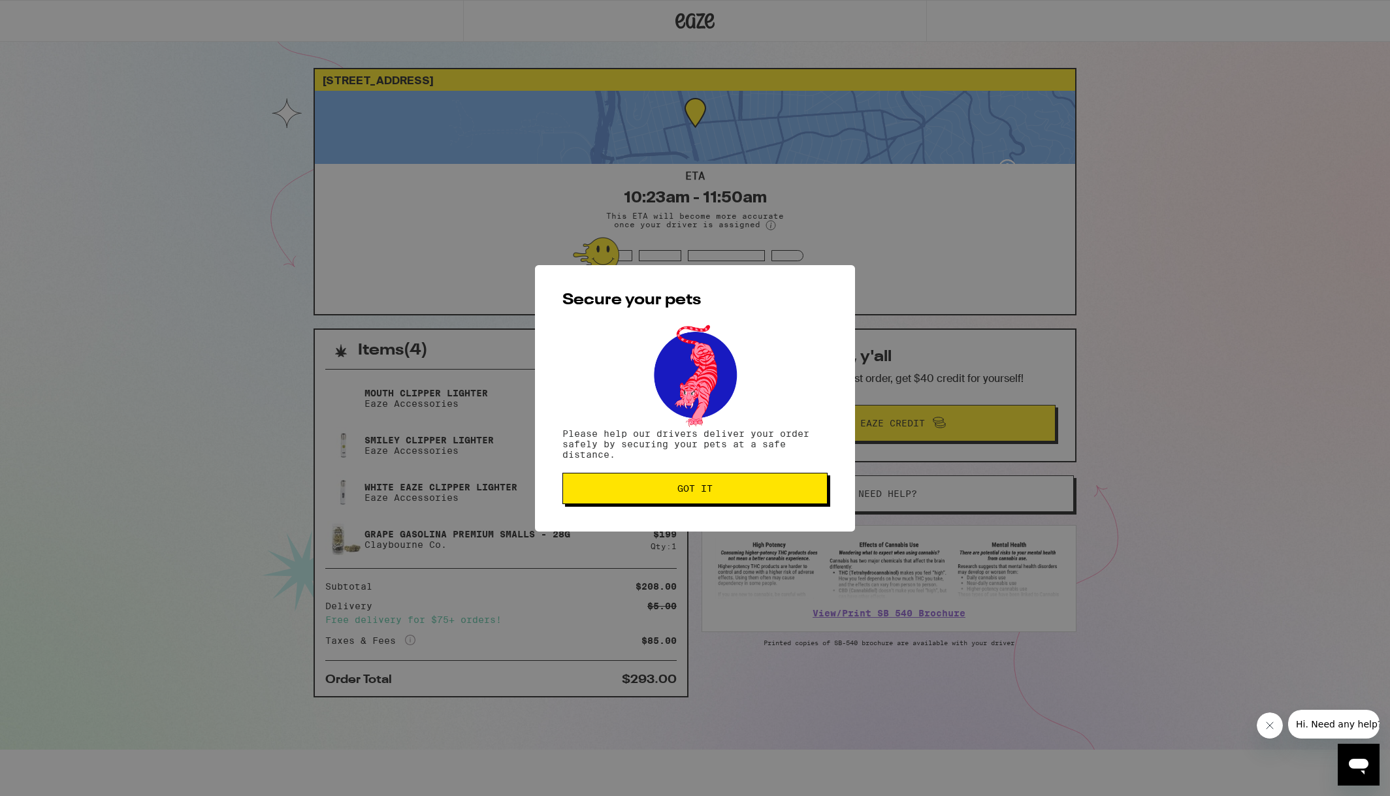
click at [699, 486] on span "Got it" at bounding box center [694, 488] width 35 height 9
